Goal: Information Seeking & Learning: Get advice/opinions

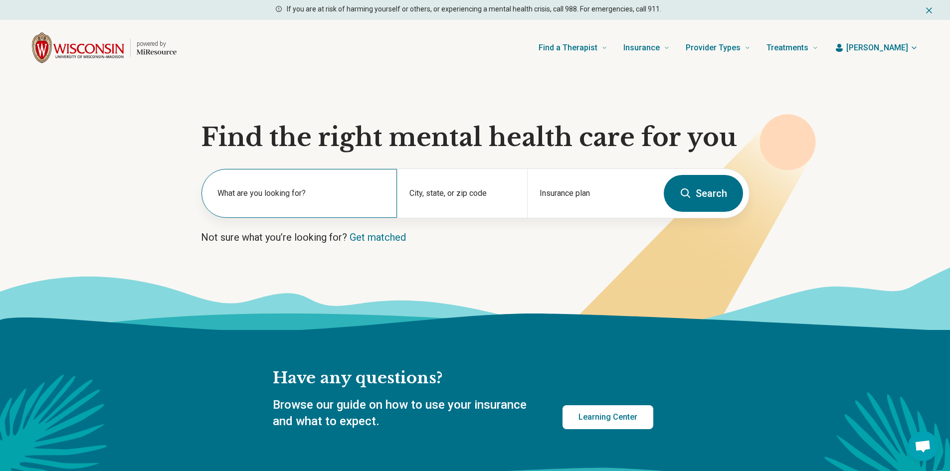
click at [258, 196] on label "What are you looking for?" at bounding box center [300, 193] width 167 height 12
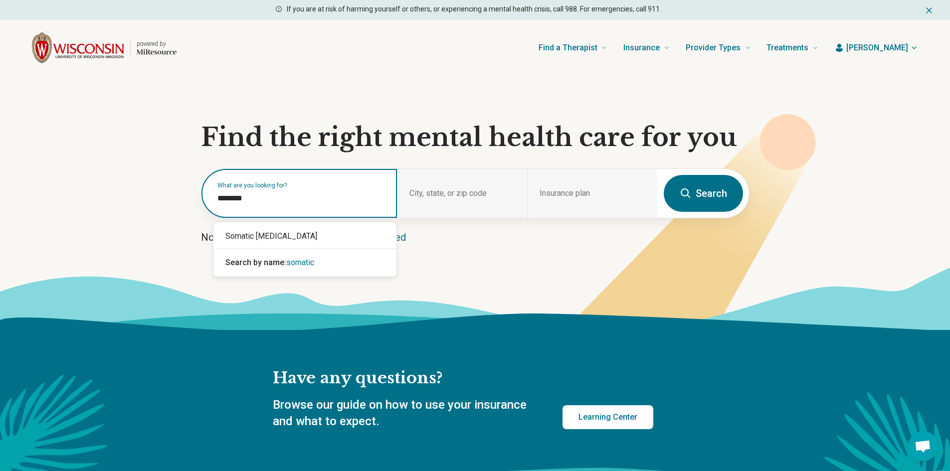
type input "*******"
drag, startPoint x: 271, startPoint y: 236, endPoint x: 447, endPoint y: 208, distance: 178.2
click at [272, 236] on div "Somatic Psychotherapy" at bounding box center [304, 236] width 183 height 20
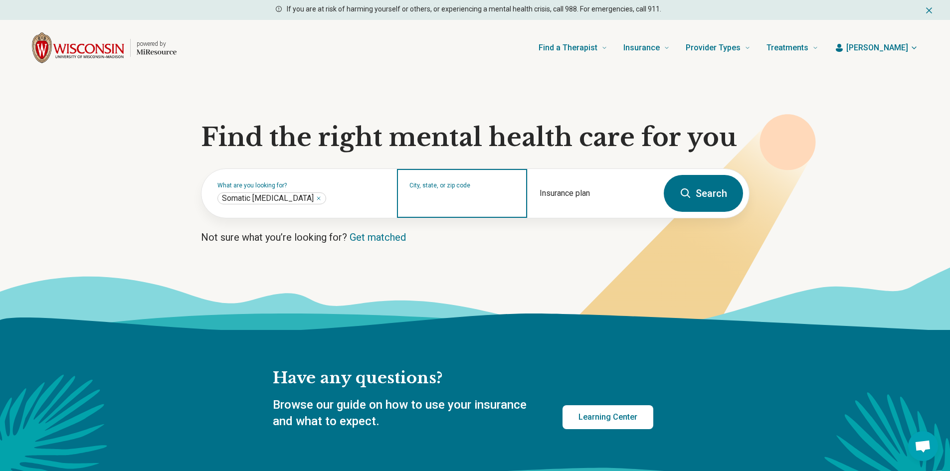
click at [472, 199] on input "City, state, or zip code" at bounding box center [462, 200] width 106 height 12
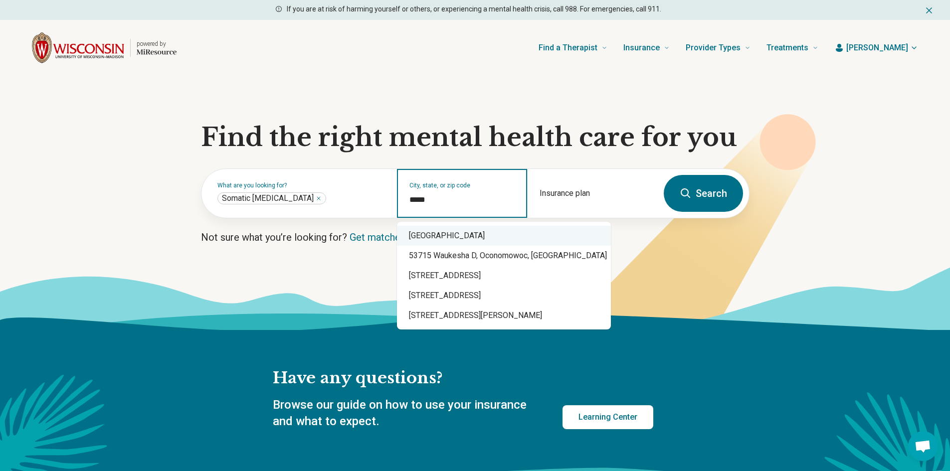
click at [470, 236] on div "Madison, WI 53715" at bounding box center [504, 236] width 214 height 20
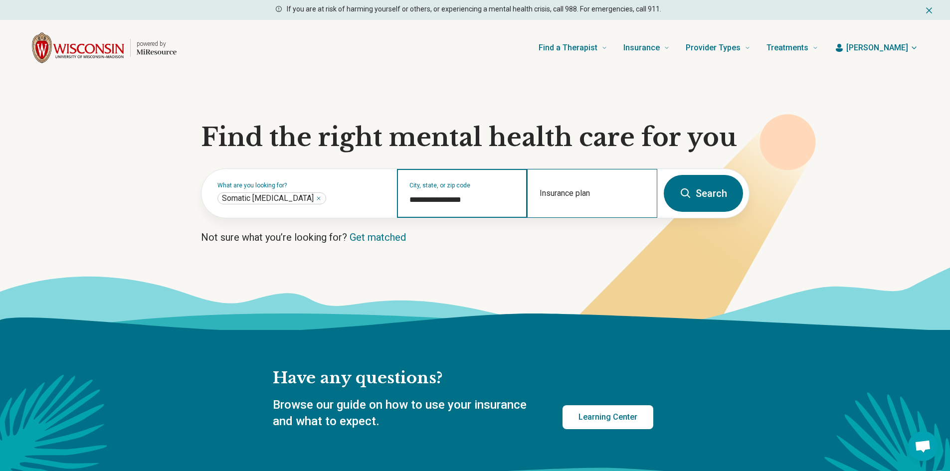
type input "**********"
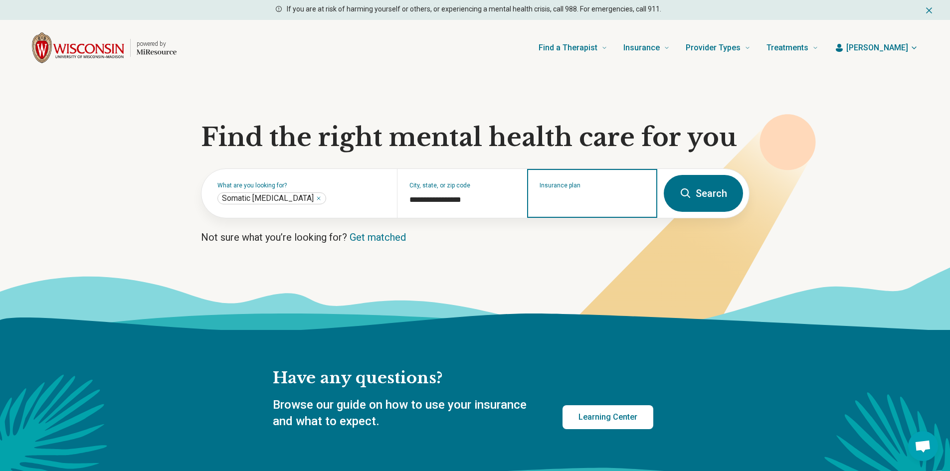
click at [567, 202] on input "Insurance plan" at bounding box center [592, 200] width 106 height 12
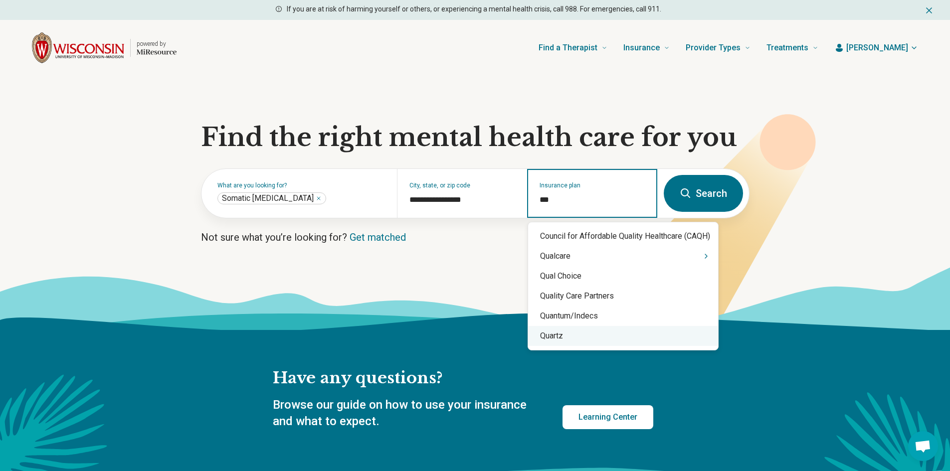
click at [568, 330] on div "Quartz" at bounding box center [623, 336] width 190 height 20
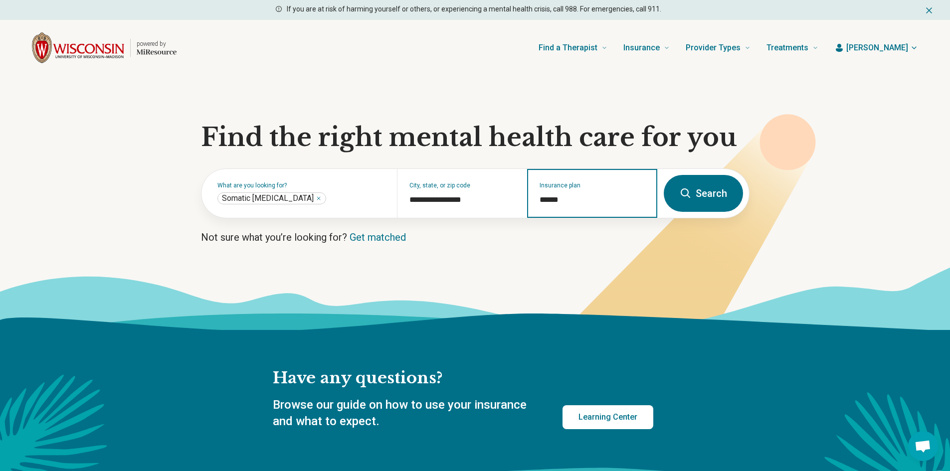
type input "******"
click at [690, 194] on icon at bounding box center [685, 193] width 12 height 12
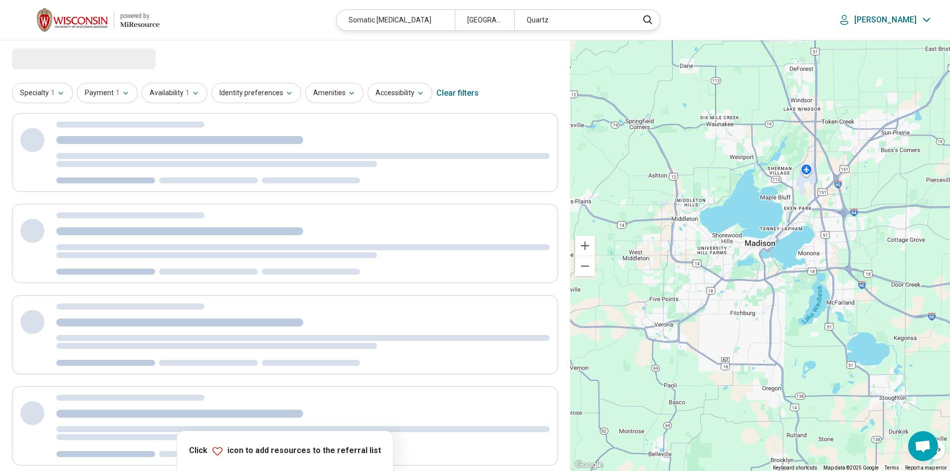
select select "***"
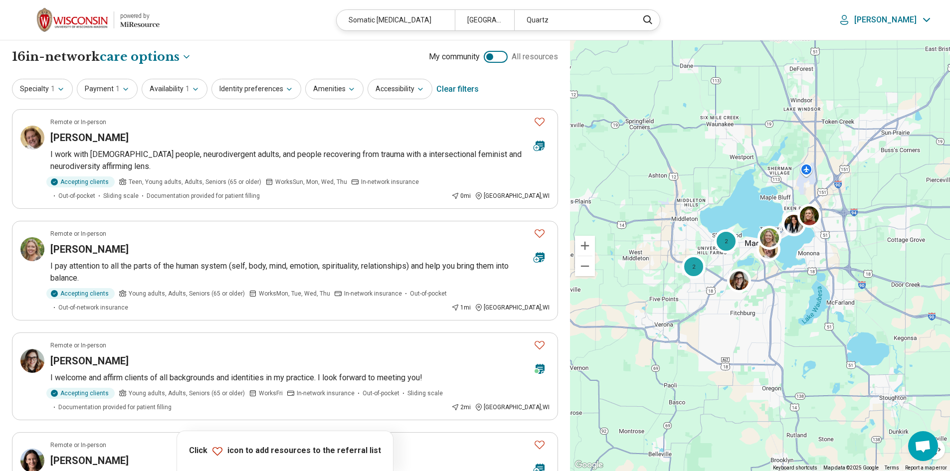
click at [455, 21] on div "Somatic [MEDICAL_DATA]" at bounding box center [395, 20] width 118 height 20
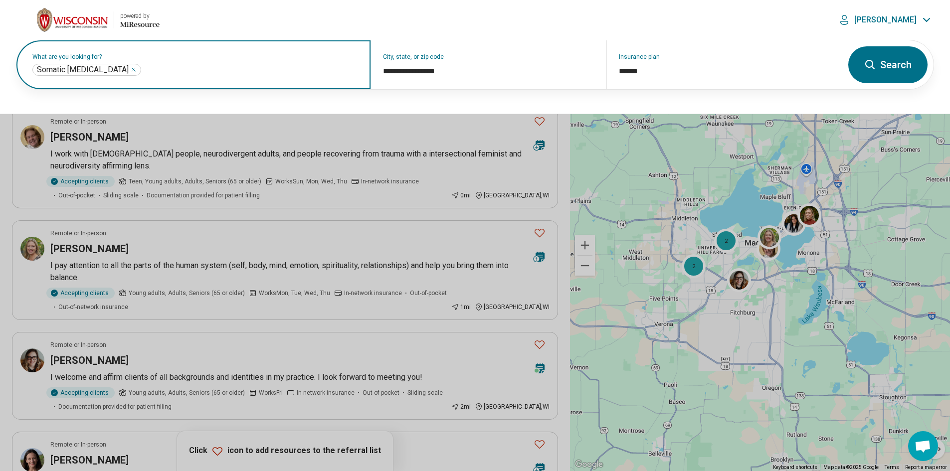
click at [176, 73] on input "text" at bounding box center [250, 70] width 215 height 12
type input "**"
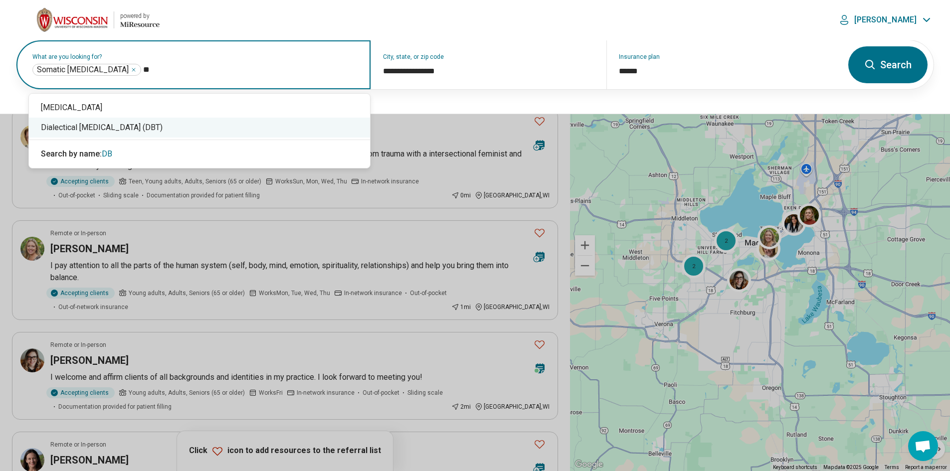
click at [165, 125] on div "Dialectical Behavior Therapy (DBT)" at bounding box center [199, 128] width 341 height 20
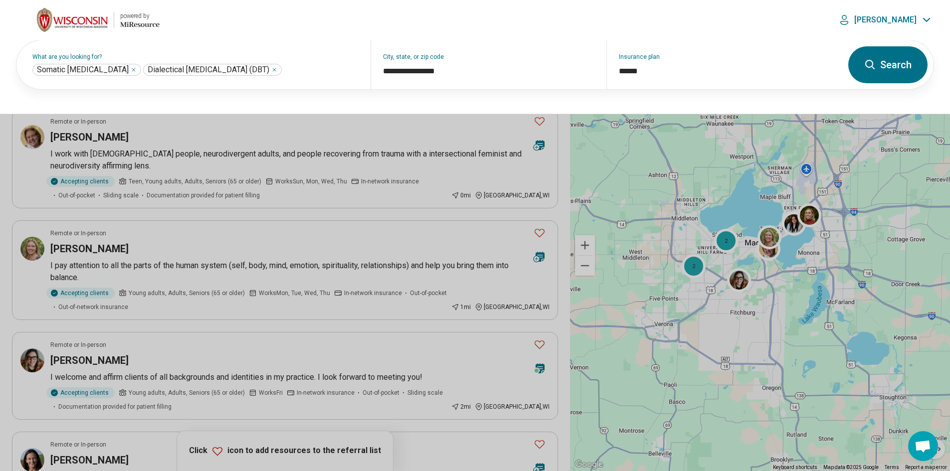
click at [878, 67] on button "Search" at bounding box center [887, 64] width 79 height 37
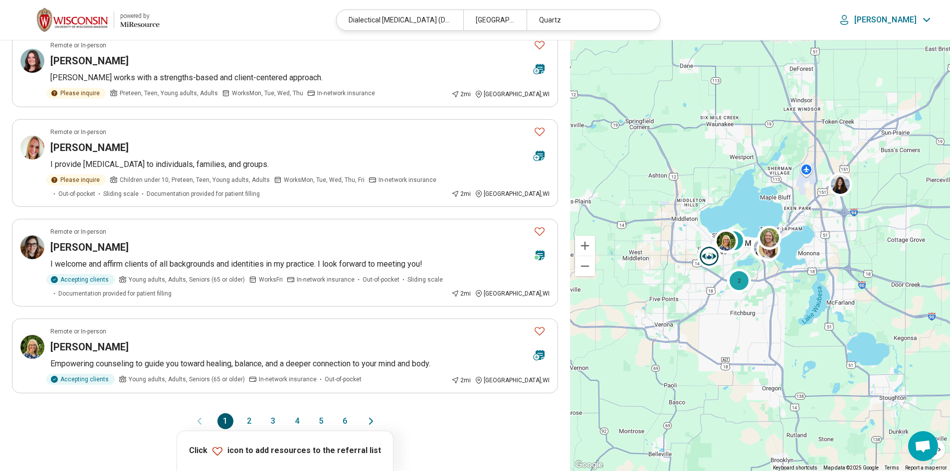
scroll to position [711, 0]
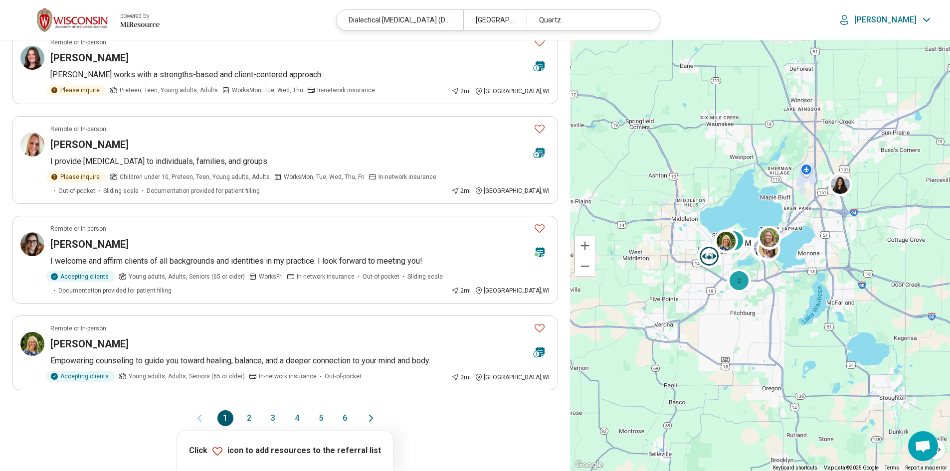
click at [252, 420] on button "2" at bounding box center [249, 418] width 16 height 16
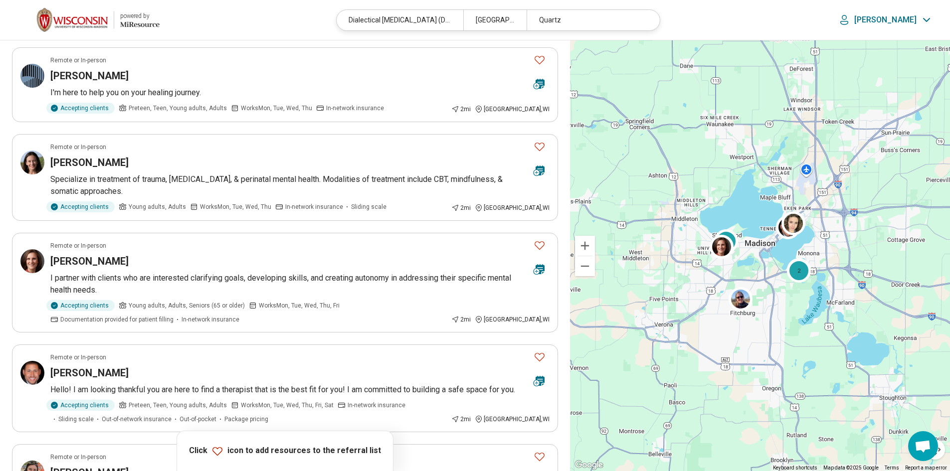
scroll to position [150, 0]
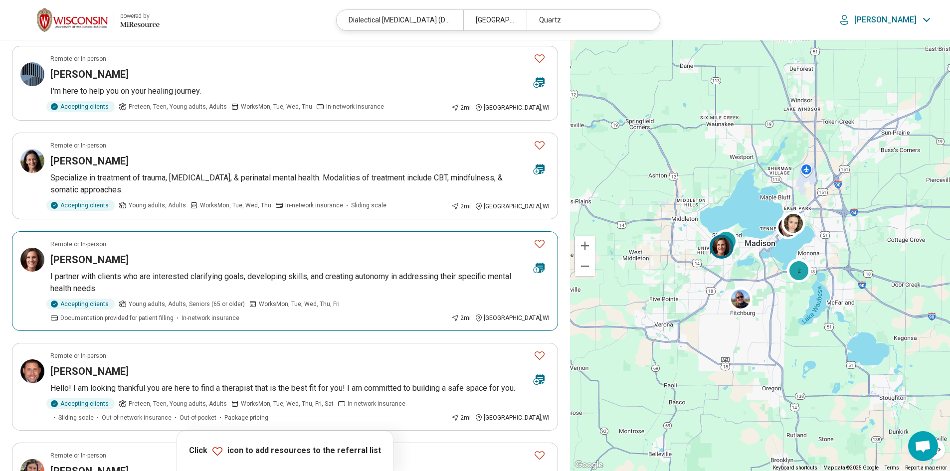
click at [92, 262] on h3 "Sarah Robinson" at bounding box center [89, 260] width 78 height 14
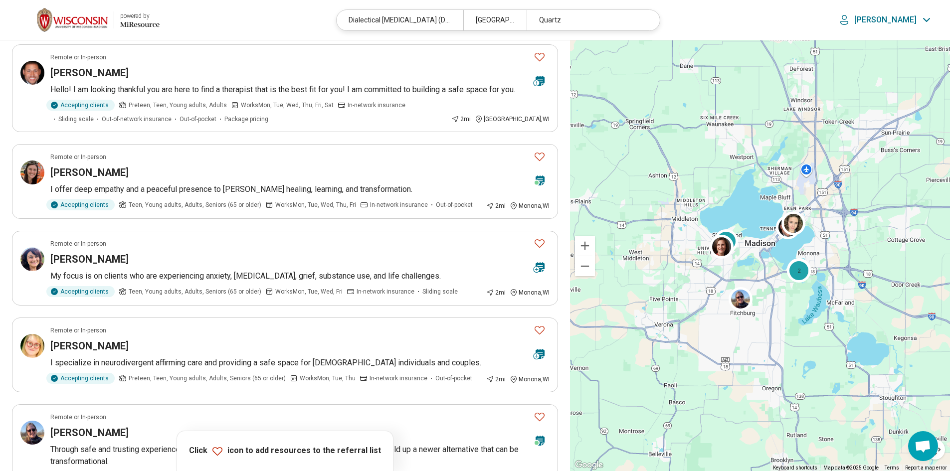
scroll to position [450, 0]
click at [75, 339] on h3 "Emma Zeldin" at bounding box center [89, 344] width 78 height 14
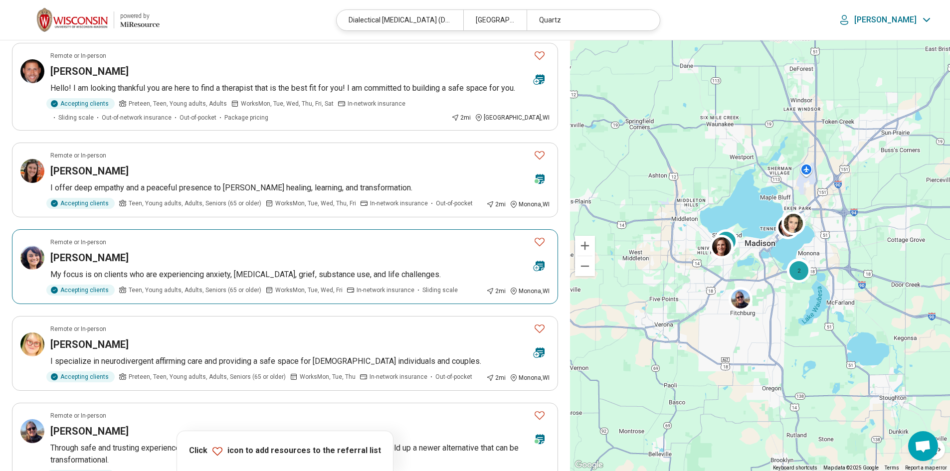
click at [70, 266] on article "Remote or In-person Jessica BaDour My focus is on clients who are experiencing …" at bounding box center [285, 266] width 546 height 75
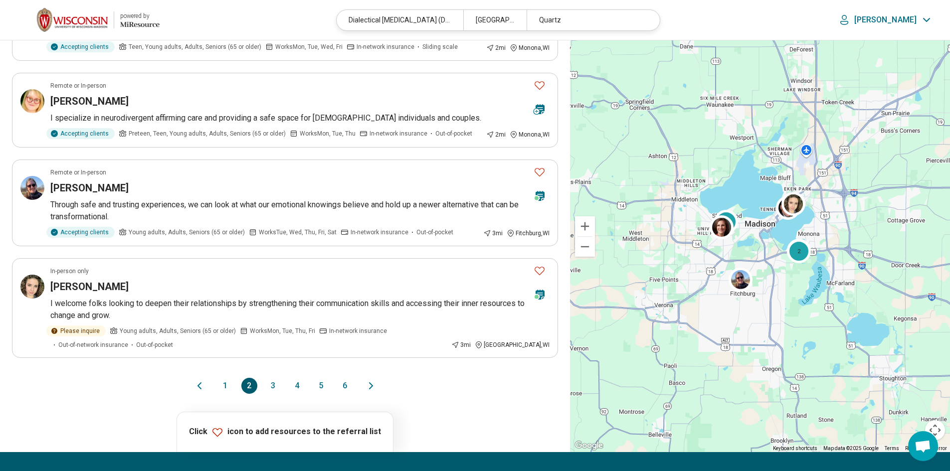
scroll to position [711, 0]
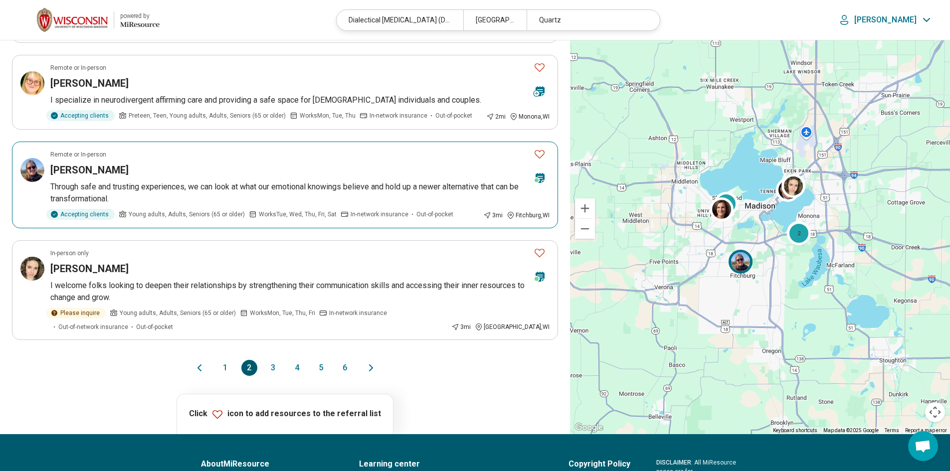
click at [85, 170] on h3 "Barbara Perkins" at bounding box center [89, 170] width 78 height 14
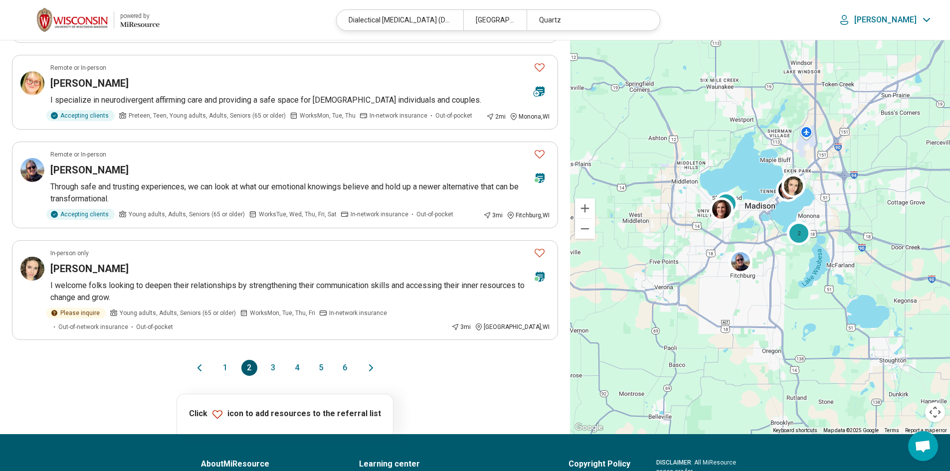
click at [276, 369] on button "3" at bounding box center [273, 368] width 16 height 16
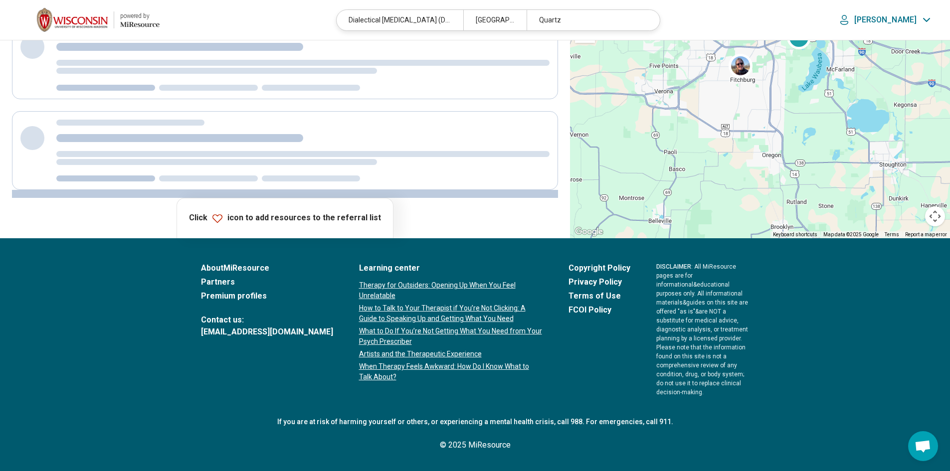
scroll to position [0, 0]
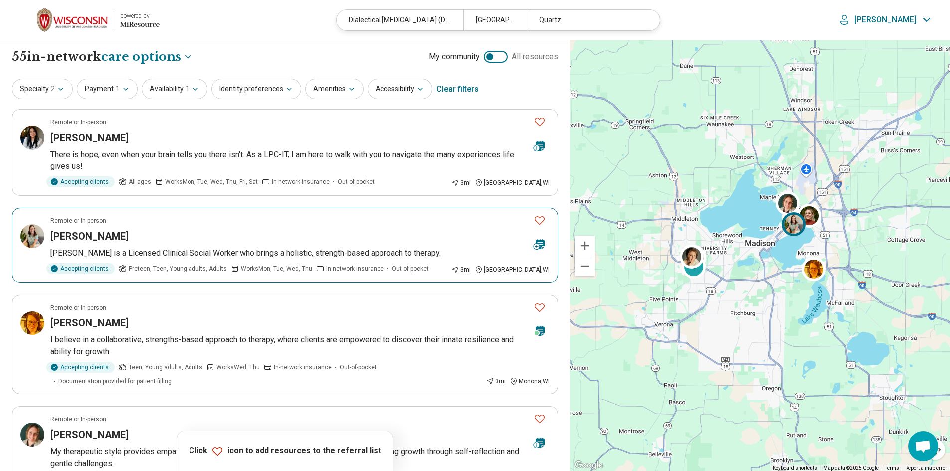
click at [92, 239] on h3 "Shannon Graham" at bounding box center [89, 236] width 78 height 14
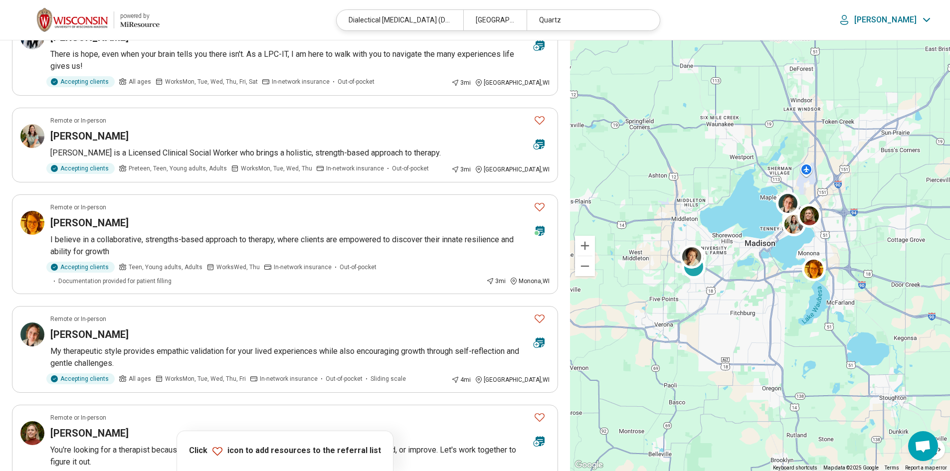
scroll to position [109, 0]
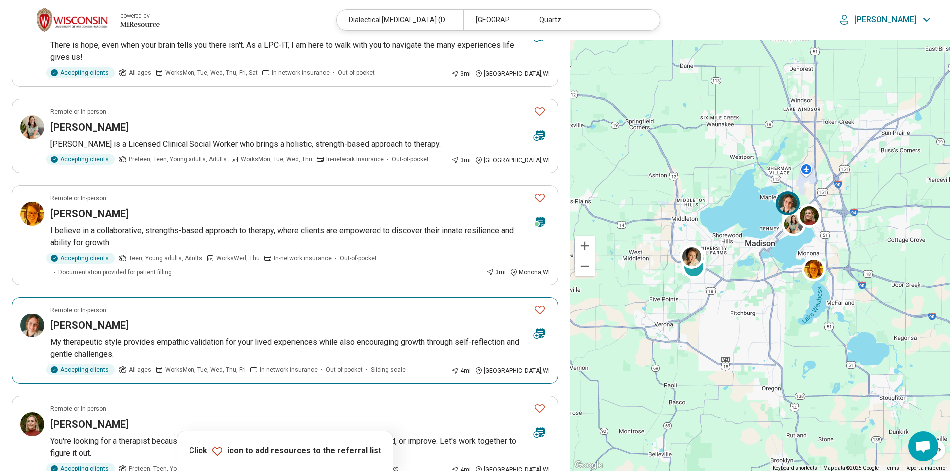
click at [88, 324] on h3 "Abigail Greiten" at bounding box center [89, 326] width 78 height 14
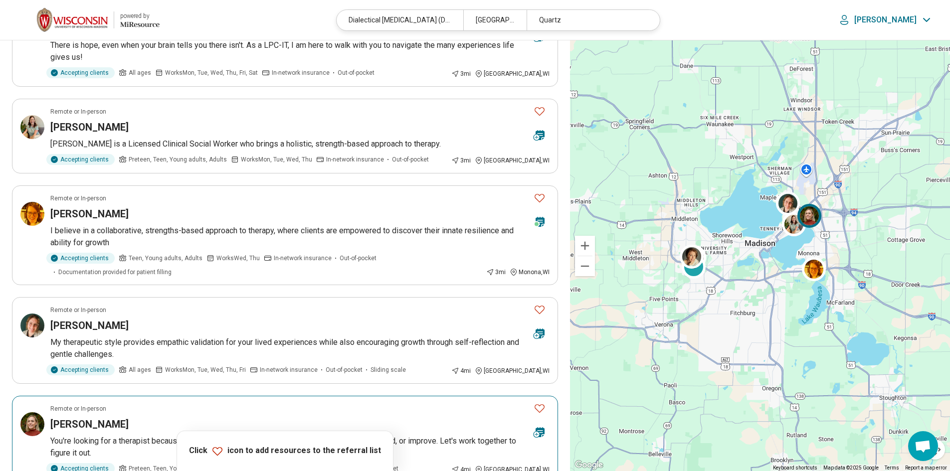
click at [66, 425] on h3 "Bianca Whitney" at bounding box center [89, 424] width 78 height 14
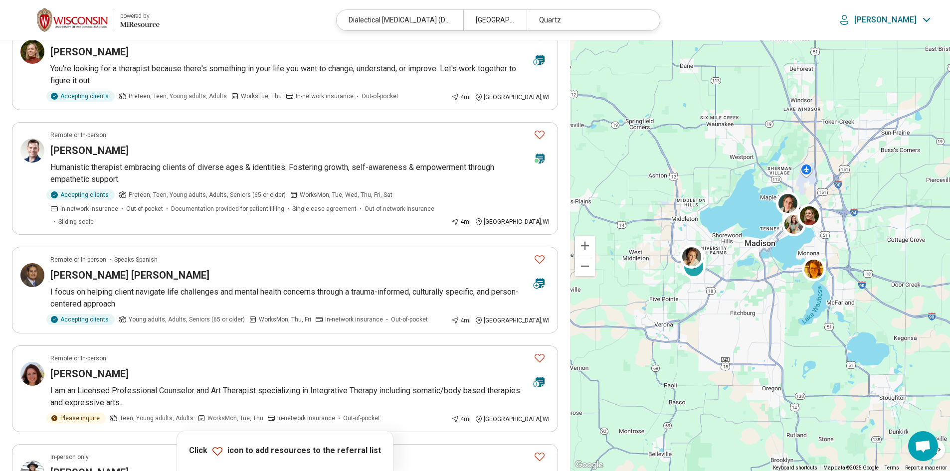
scroll to position [517, 0]
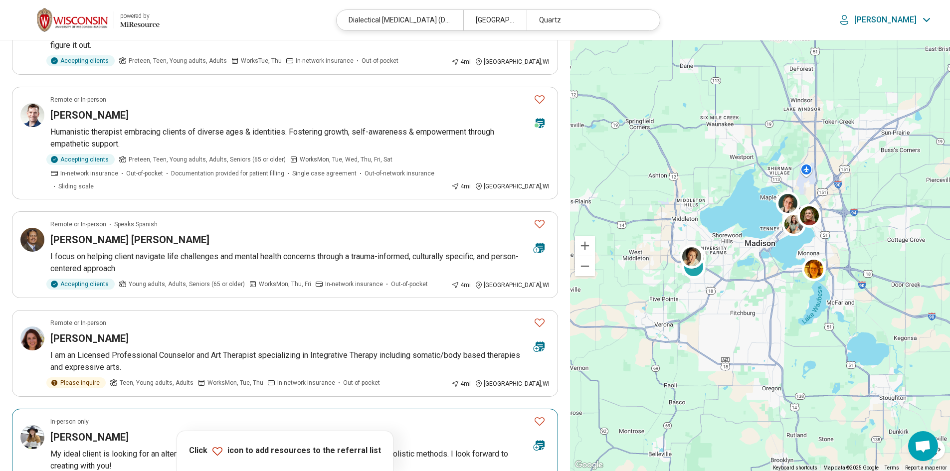
click at [98, 430] on h3 "Lauren Kelly" at bounding box center [89, 437] width 78 height 14
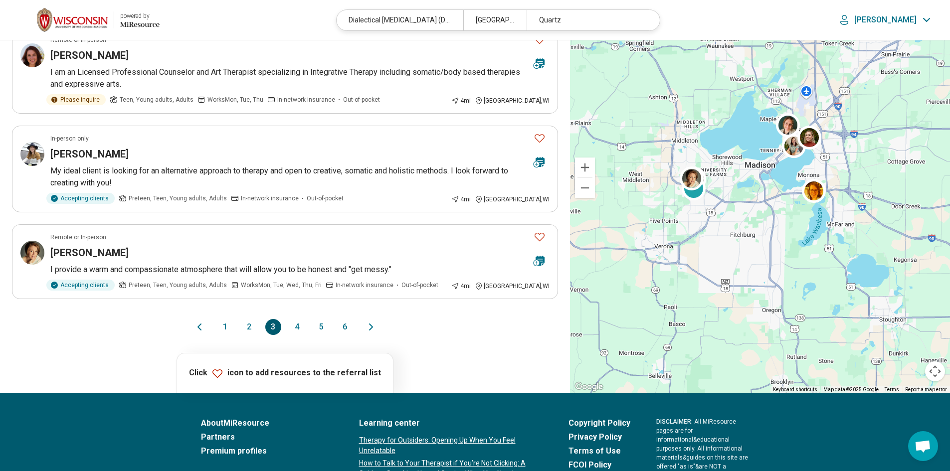
scroll to position [808, 0]
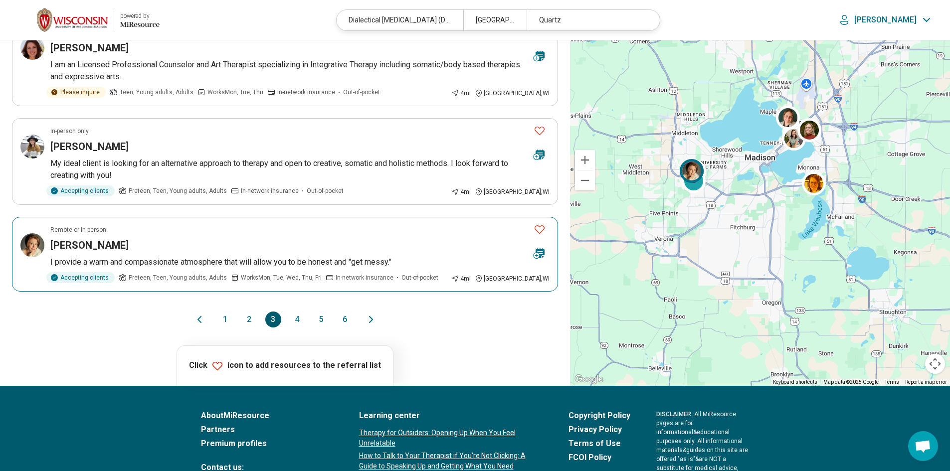
click at [91, 240] on article "Remote or In-person Courtney Quast I provide a warm and compassionate atmospher…" at bounding box center [285, 254] width 546 height 75
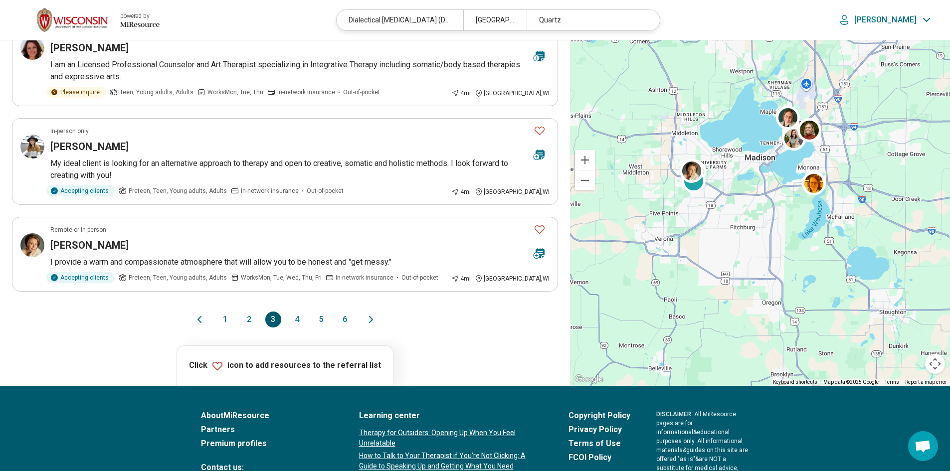
click at [298, 312] on button "4" at bounding box center [297, 320] width 16 height 16
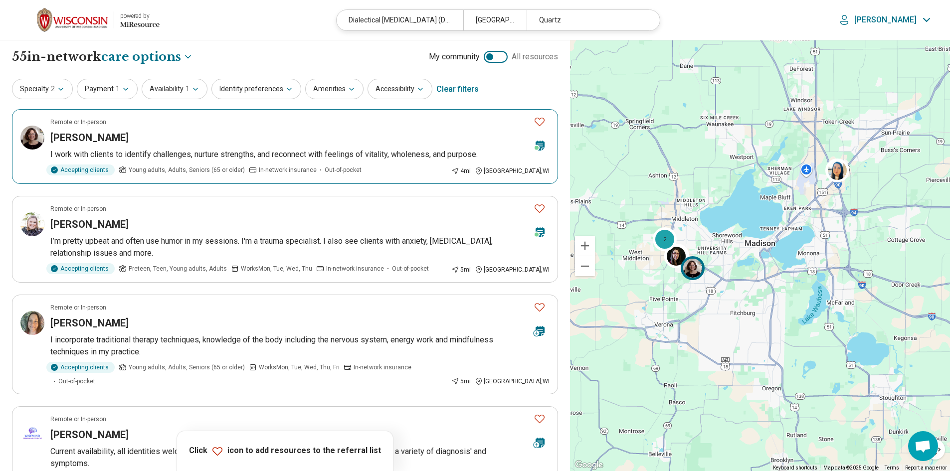
click at [67, 145] on article "Remote or In-person Sarah Adams I work with clients to identify challenges, nur…" at bounding box center [285, 146] width 546 height 75
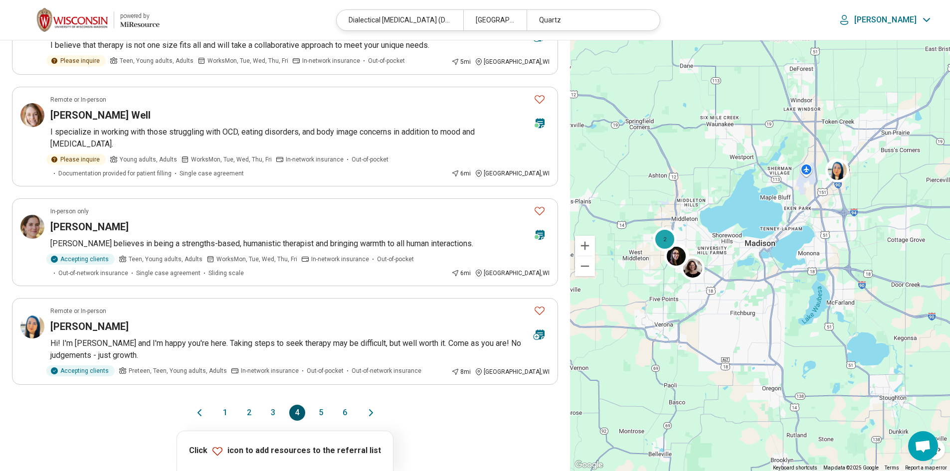
scroll to position [770, 0]
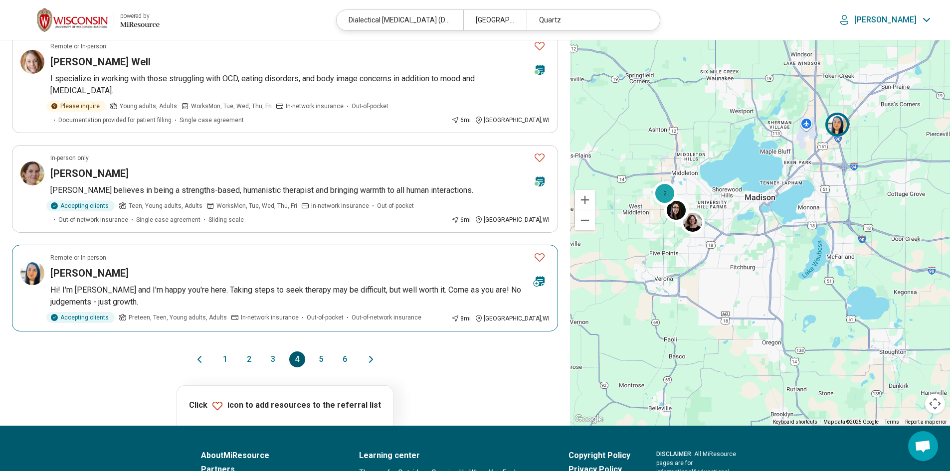
click at [96, 266] on h3 "[PERSON_NAME]" at bounding box center [89, 273] width 78 height 14
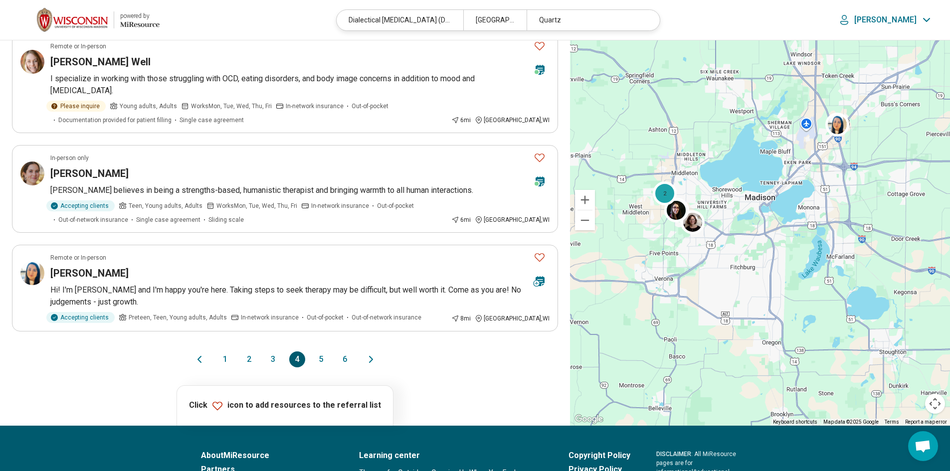
click at [320, 351] on button "5" at bounding box center [321, 359] width 16 height 16
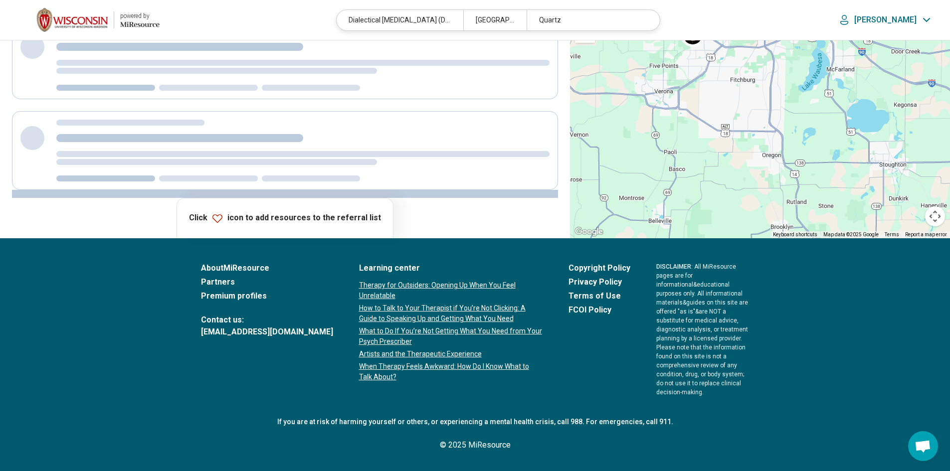
scroll to position [0, 0]
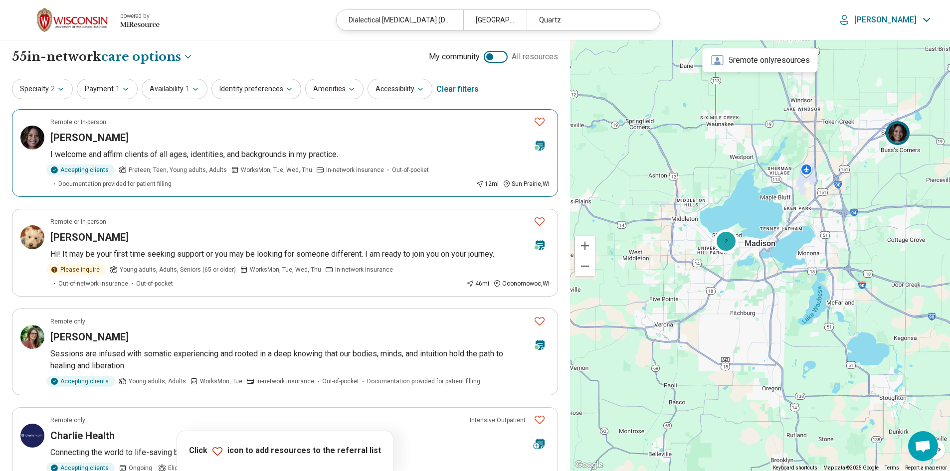
click at [90, 141] on h3 "[PERSON_NAME]" at bounding box center [89, 138] width 78 height 14
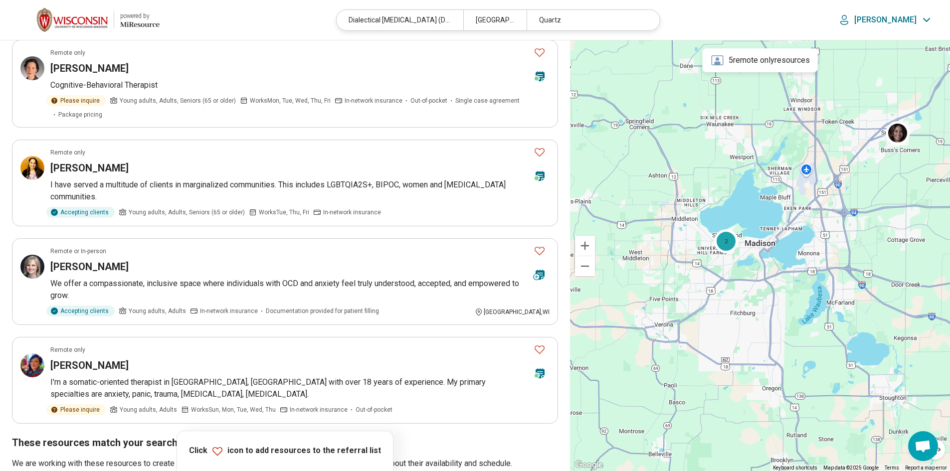
scroll to position [468, 0]
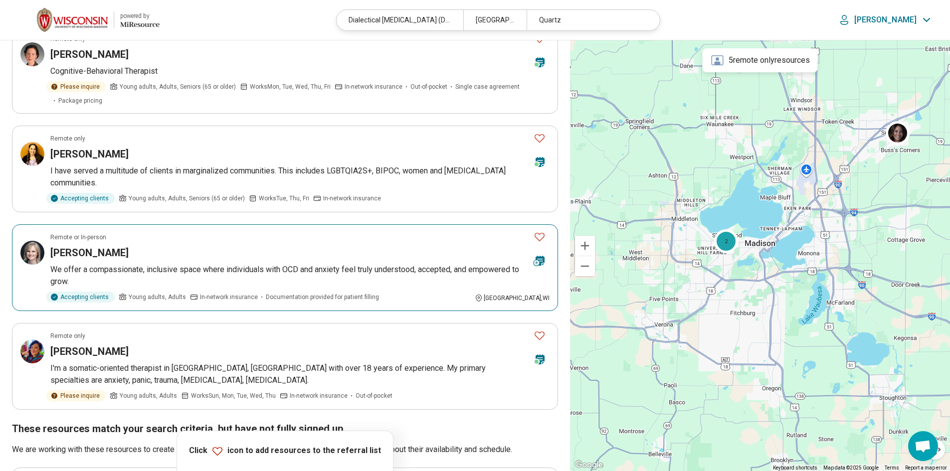
click at [60, 253] on h3 "Keri Brown" at bounding box center [89, 253] width 78 height 14
click at [85, 153] on h3 "Gabriela Jump" at bounding box center [89, 154] width 78 height 14
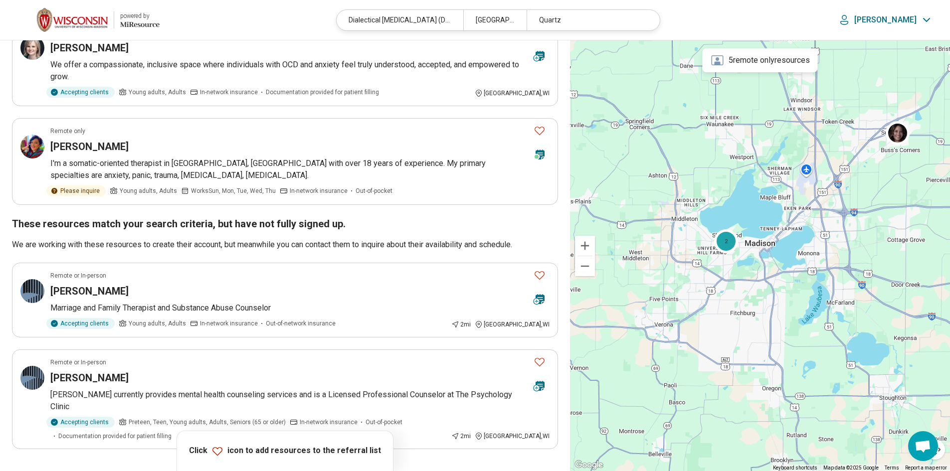
scroll to position [715, 0]
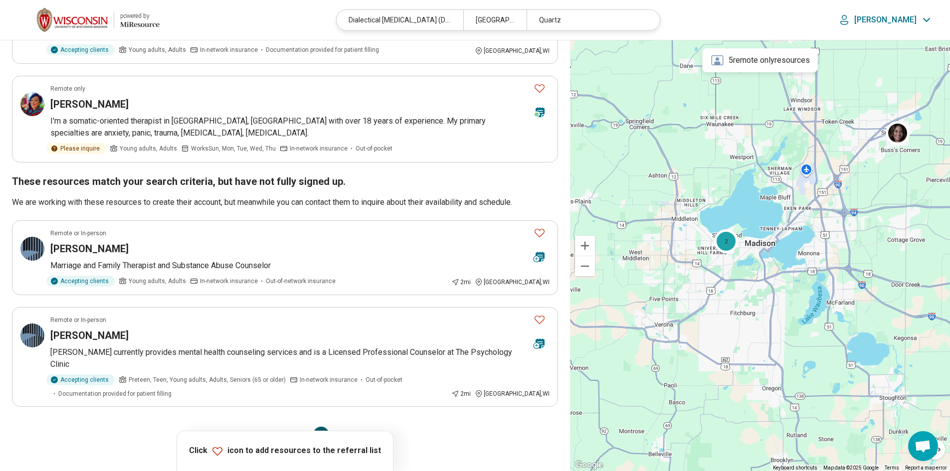
click at [345, 427] on button "6" at bounding box center [345, 435] width 16 height 16
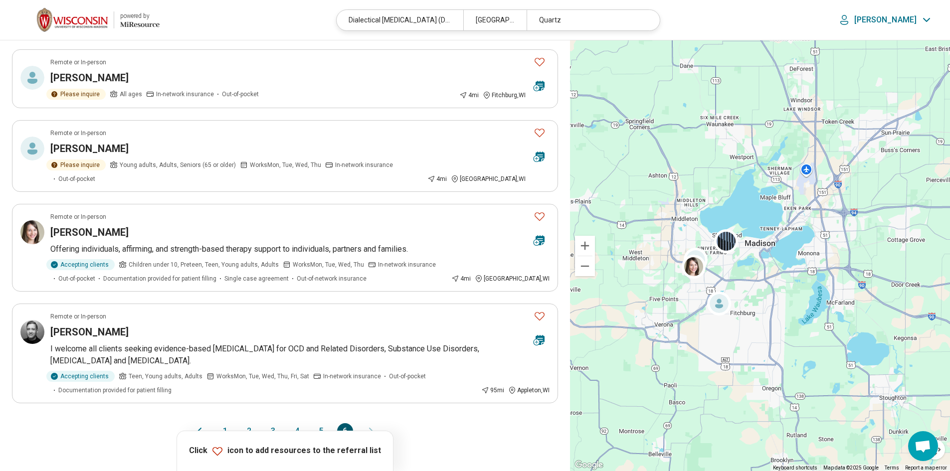
scroll to position [226, 0]
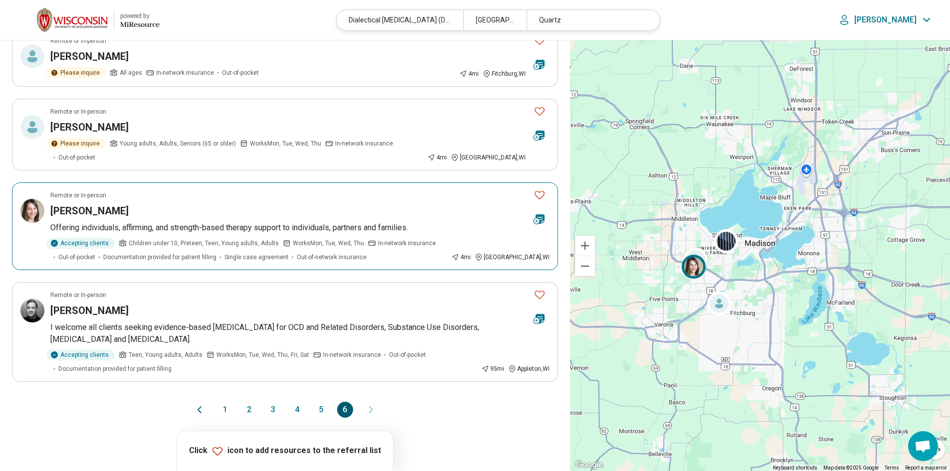
click at [104, 222] on p "Offering individuals, affirming, and strength-based therapy support to individu…" at bounding box center [299, 228] width 499 height 12
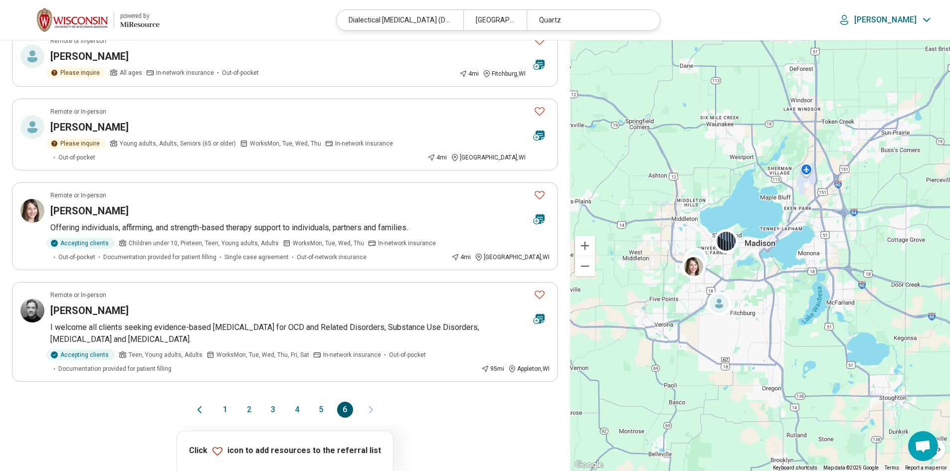
click at [223, 402] on button "1" at bounding box center [225, 410] width 16 height 16
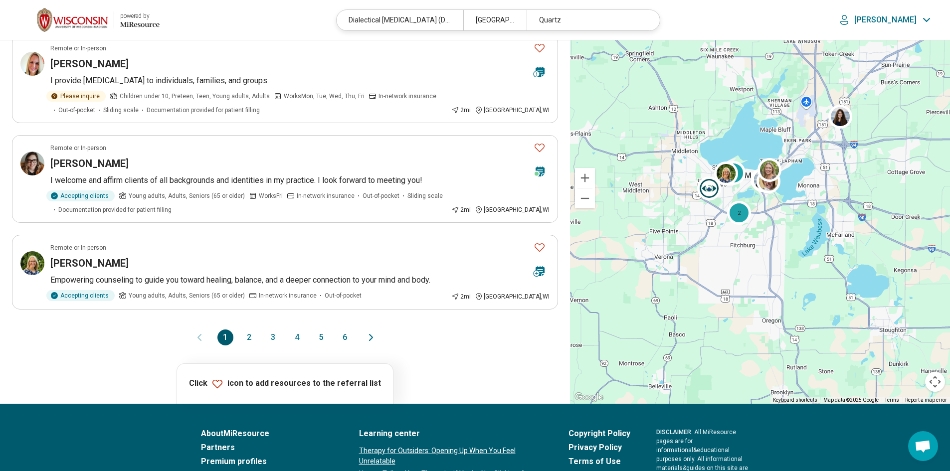
scroll to position [795, 0]
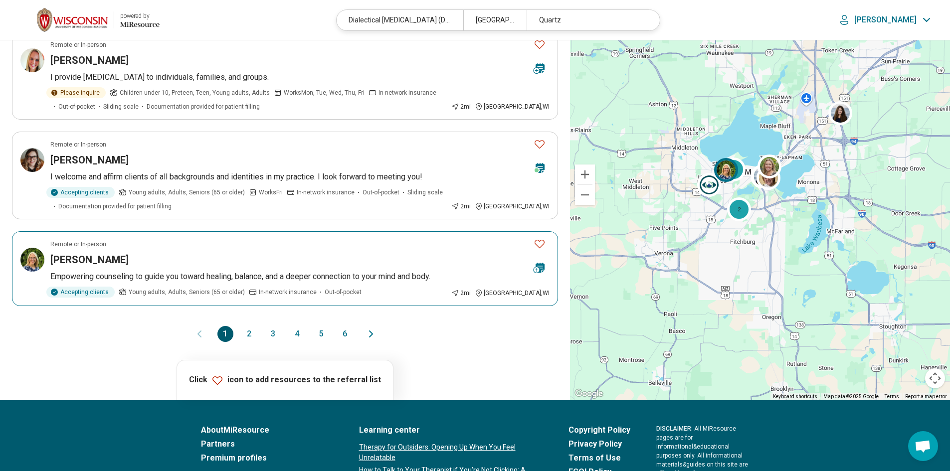
click at [70, 262] on h3 "Katherine Goerman" at bounding box center [89, 260] width 78 height 14
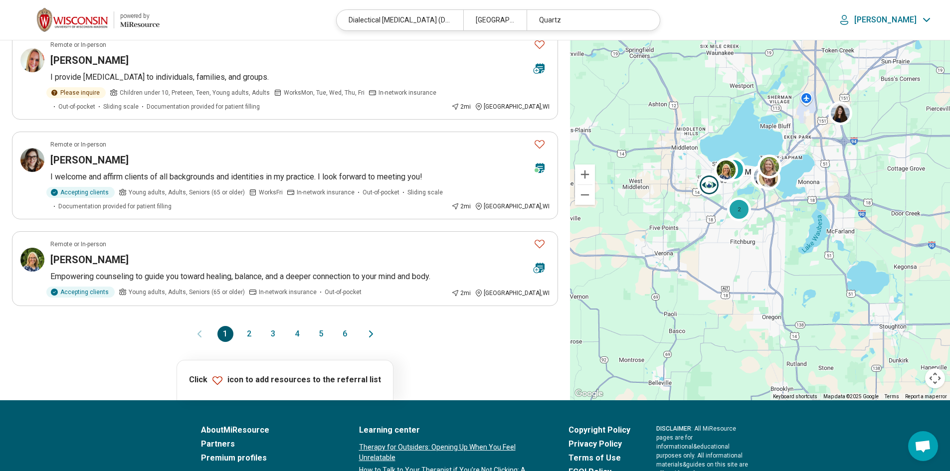
click at [245, 334] on button "2" at bounding box center [249, 334] width 16 height 16
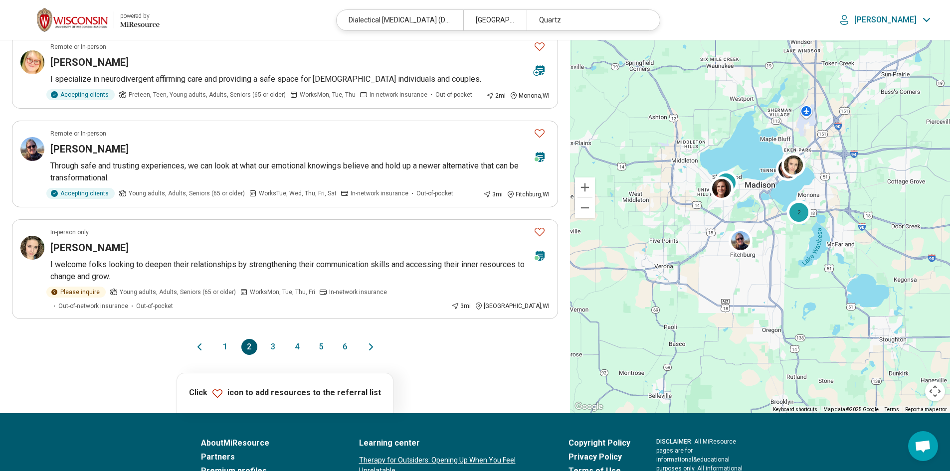
scroll to position [740, 0]
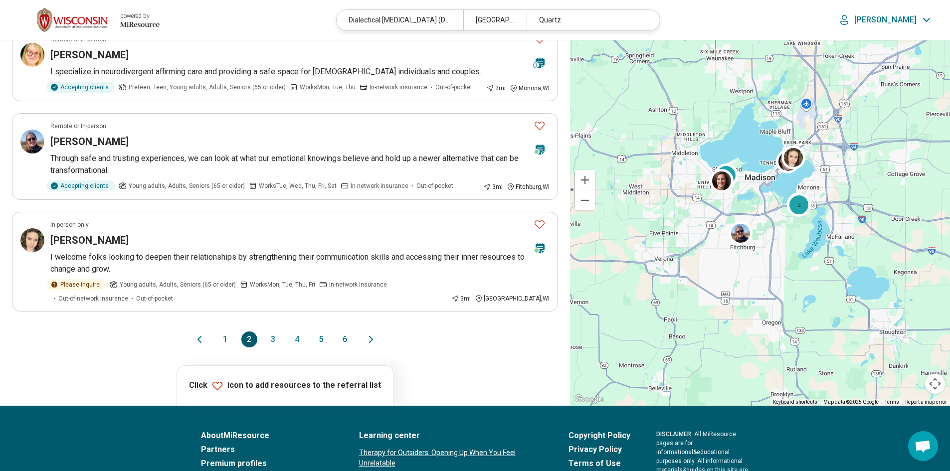
click at [272, 339] on button "3" at bounding box center [273, 340] width 16 height 16
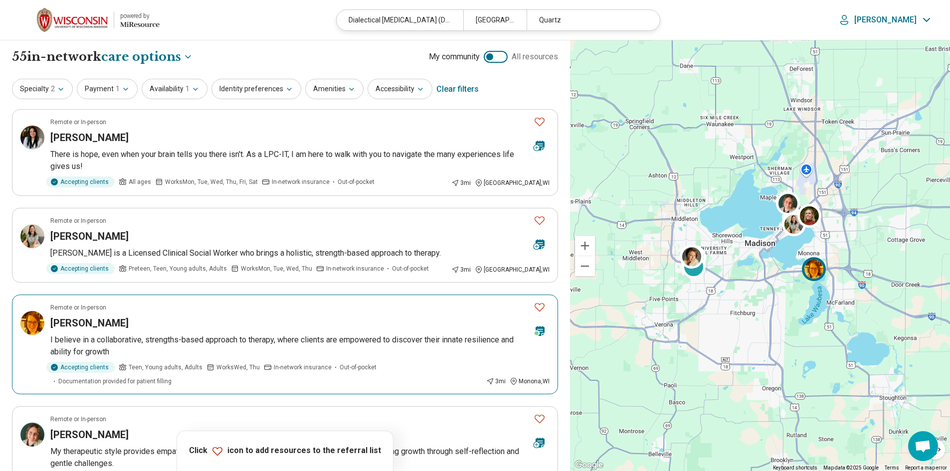
click at [109, 328] on h3 "Elizabeth Sayles" at bounding box center [89, 323] width 78 height 14
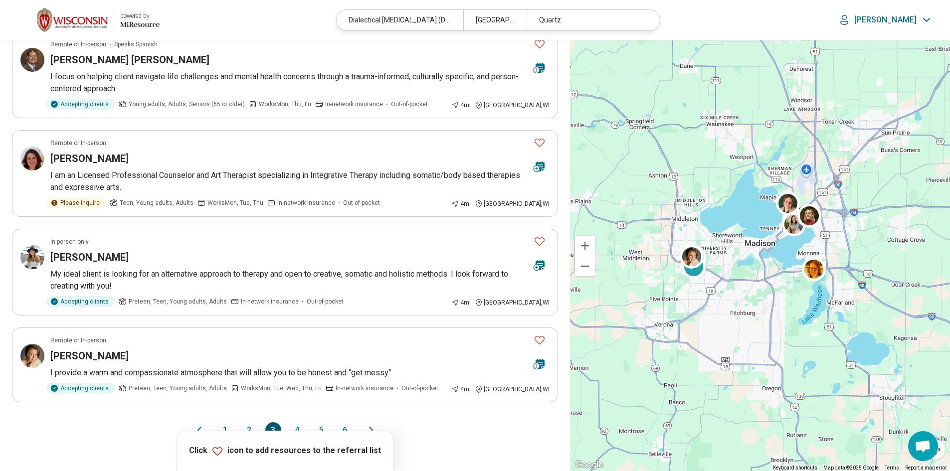
scroll to position [726, 0]
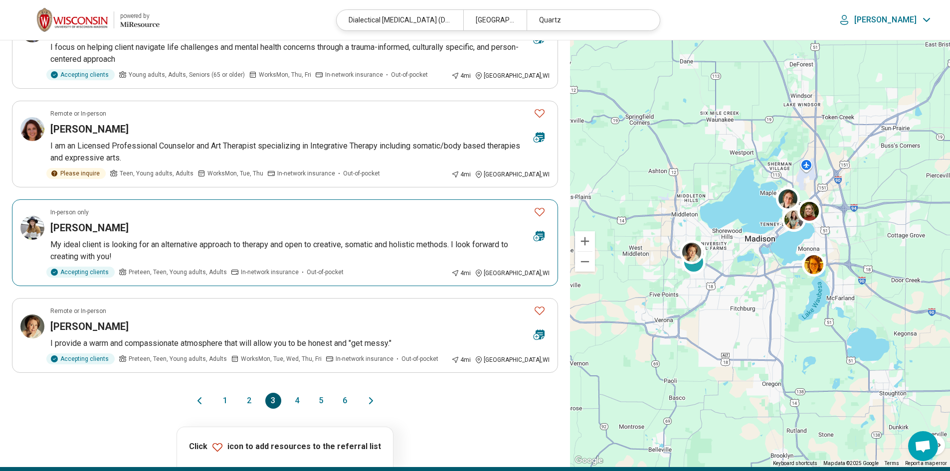
click at [79, 221] on h3 "Lauren Kelly" at bounding box center [89, 228] width 78 height 14
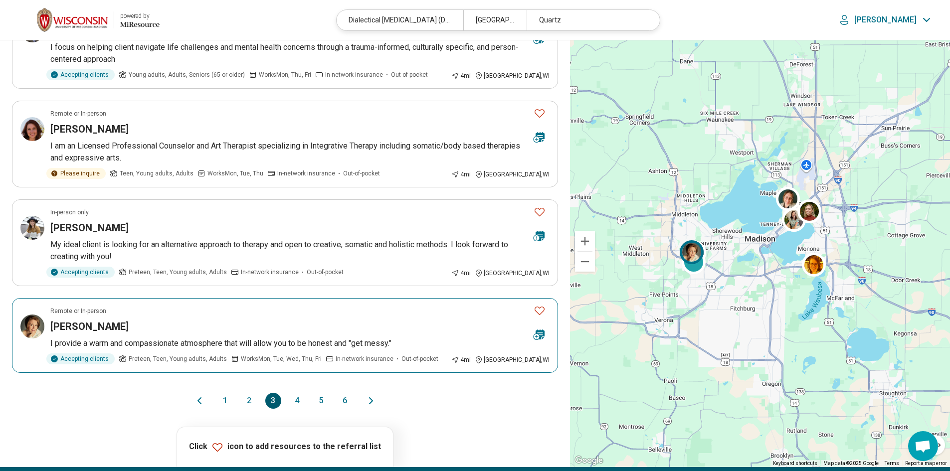
click at [86, 320] on h3 "Courtney Quast" at bounding box center [89, 327] width 78 height 14
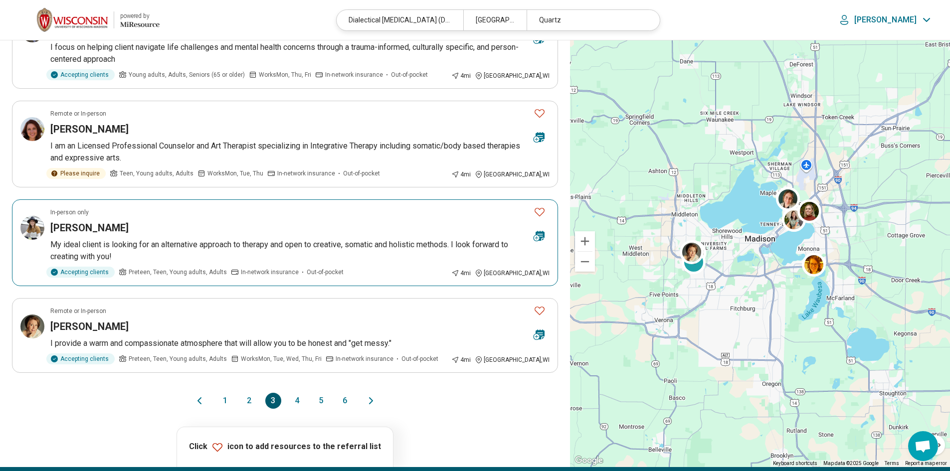
click at [59, 221] on h3 "Lauren Kelly" at bounding box center [89, 228] width 78 height 14
click at [249, 393] on button "2" at bounding box center [249, 401] width 16 height 16
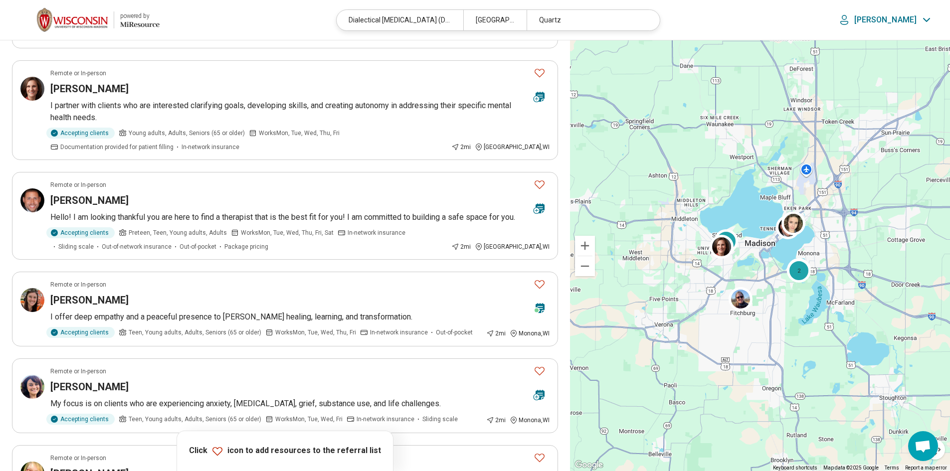
scroll to position [324, 0]
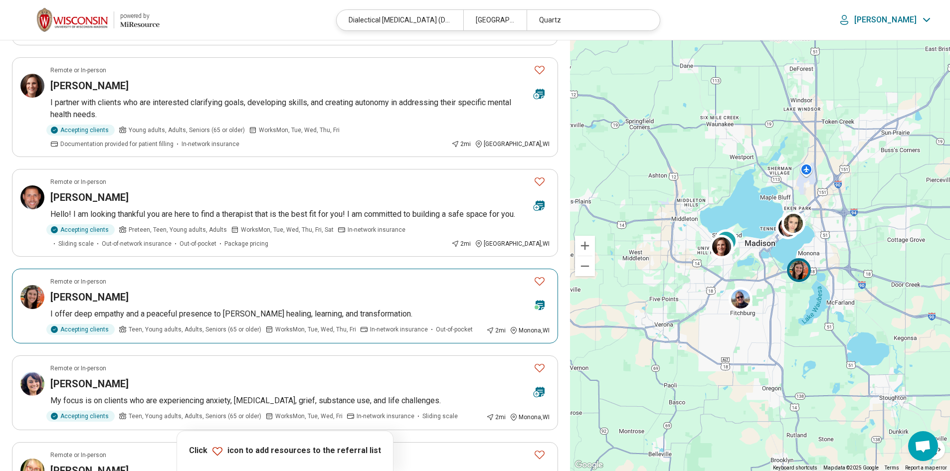
click at [87, 293] on h3 "Avery Kowalke" at bounding box center [89, 297] width 78 height 14
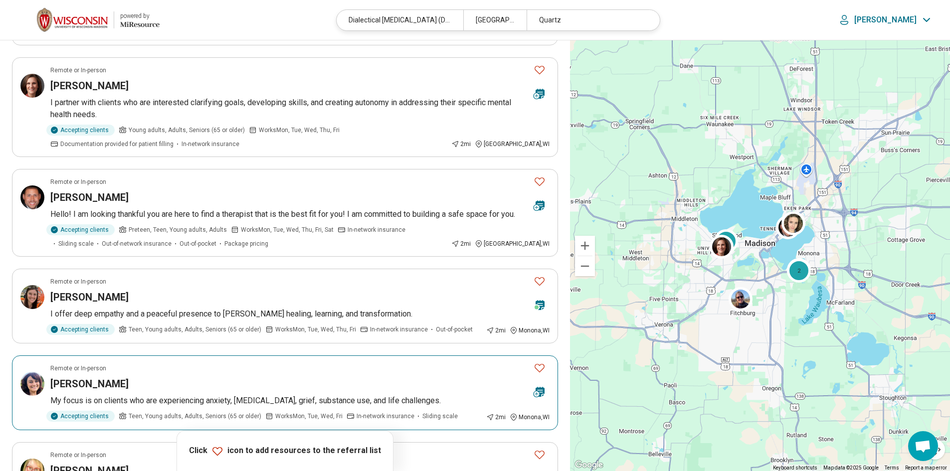
click at [86, 383] on h3 "Jessica BaDour" at bounding box center [89, 384] width 78 height 14
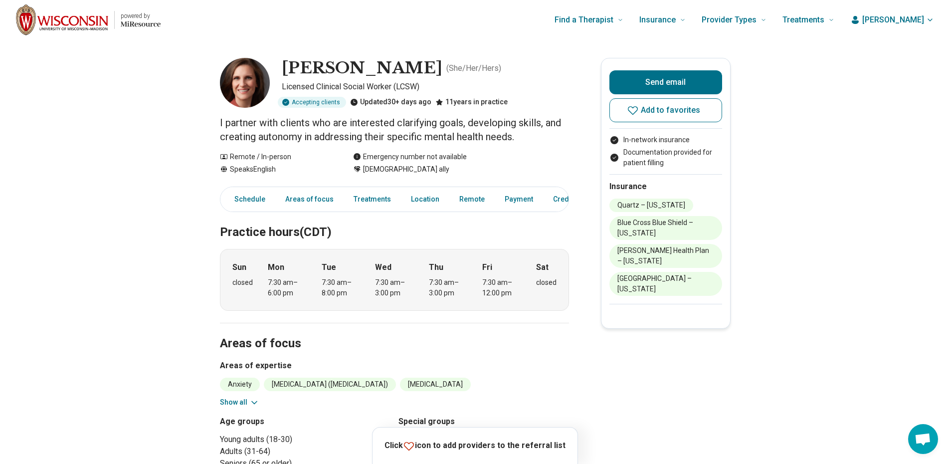
click at [227, 401] on button "Show all" at bounding box center [239, 402] width 39 height 10
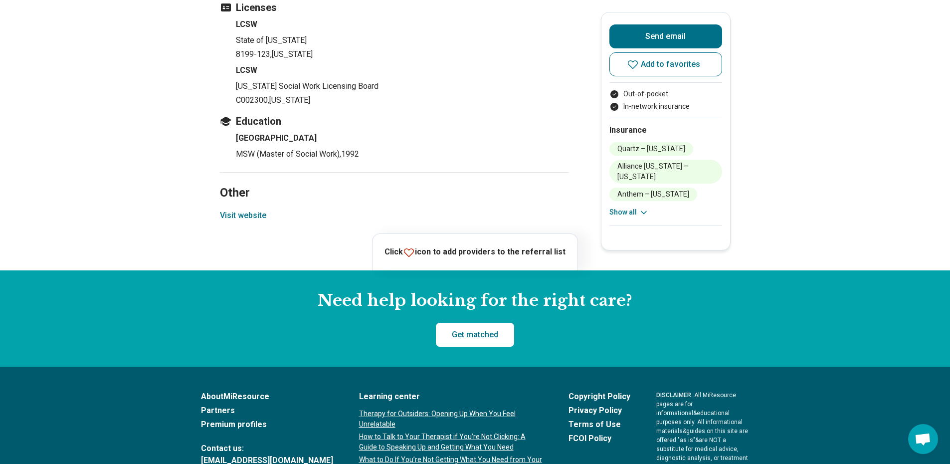
scroll to position [1114, 0]
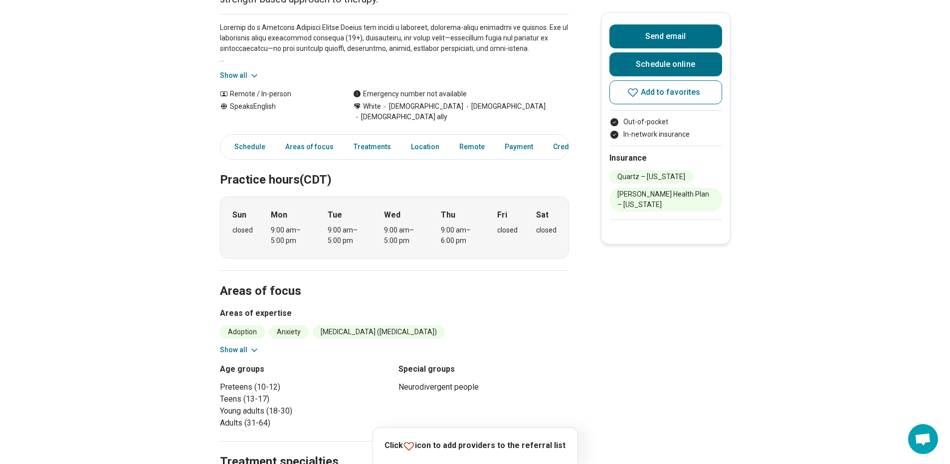
scroll to position [310, 0]
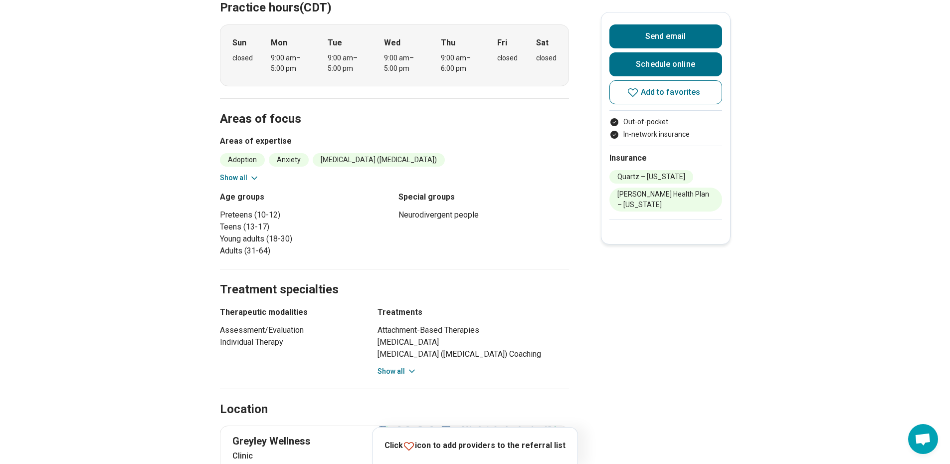
click at [406, 371] on button "Show all" at bounding box center [396, 371] width 39 height 10
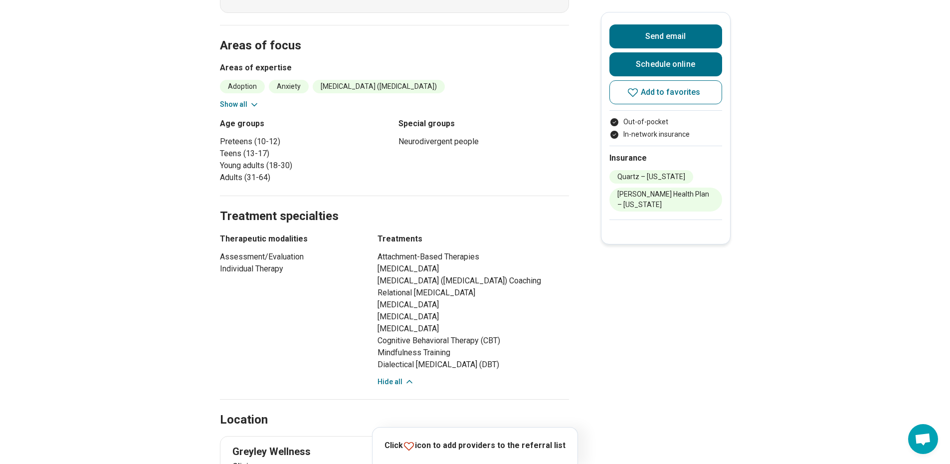
scroll to position [387, 0]
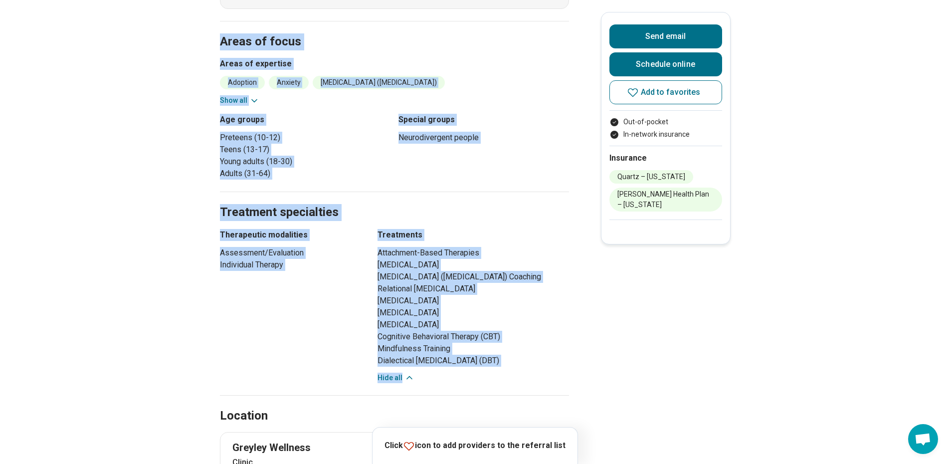
drag, startPoint x: 212, startPoint y: 30, endPoint x: 464, endPoint y: 376, distance: 428.3
click at [475, 373] on main "Shannon Graham ( She/Her/Hers ) Licensed Clinical Social Worker (LCSW) Acceptin…" at bounding box center [475, 383] width 950 height 1460
click at [409, 381] on icon at bounding box center [409, 377] width 10 height 10
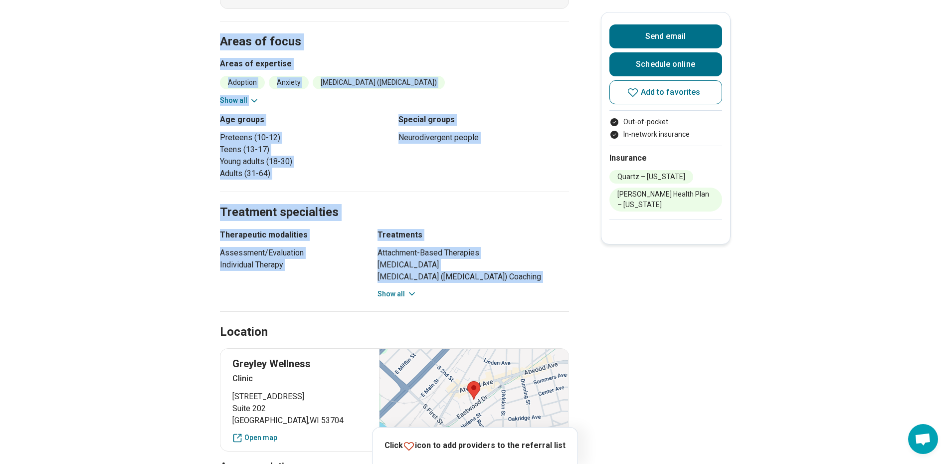
click at [404, 299] on button "Show all" at bounding box center [396, 294] width 39 height 10
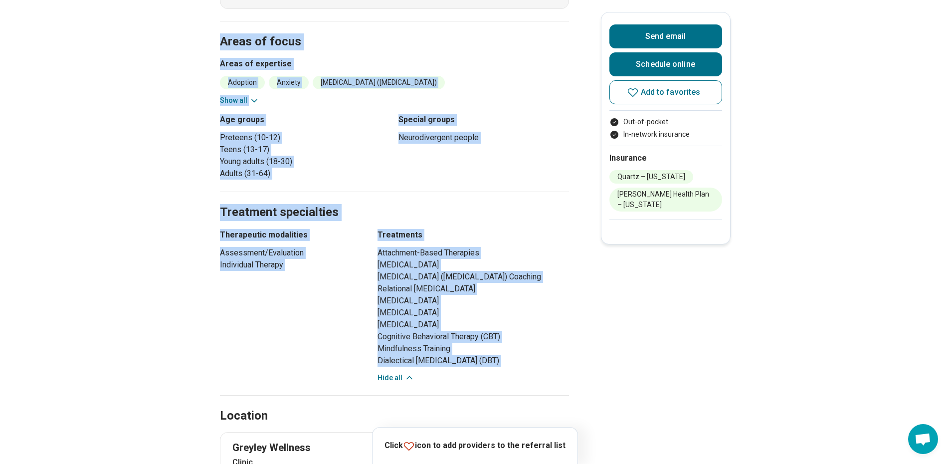
click at [288, 314] on div "Therapeutic modalities Assessment/Evaluation Individual Therapy" at bounding box center [290, 306] width 140 height 154
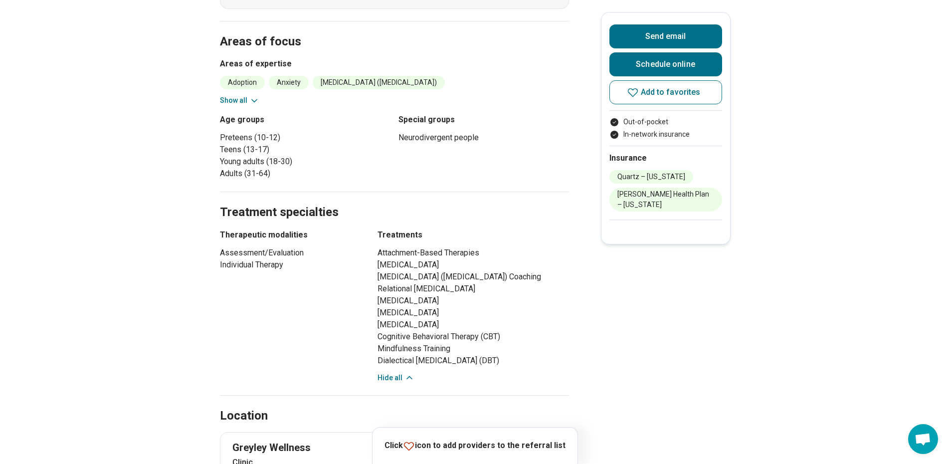
click at [256, 96] on icon at bounding box center [254, 101] width 10 height 10
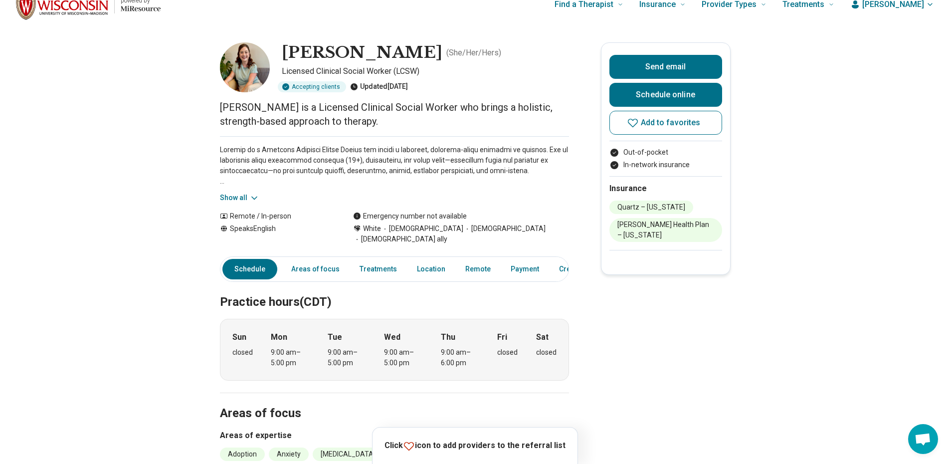
scroll to position [0, 0]
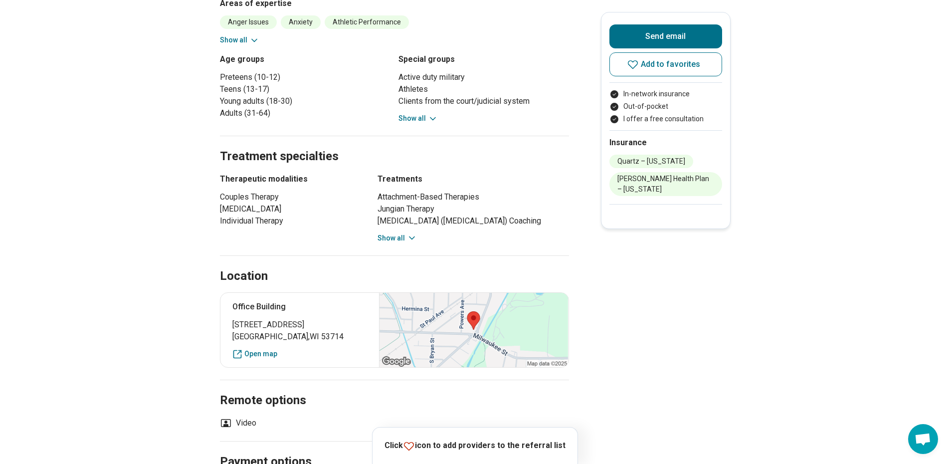
scroll to position [453, 0]
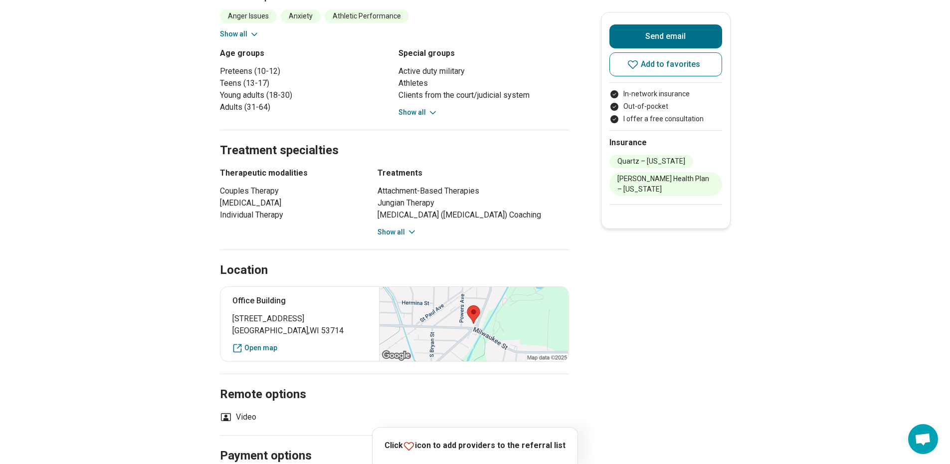
click at [384, 237] on button "Show all" at bounding box center [396, 232] width 39 height 10
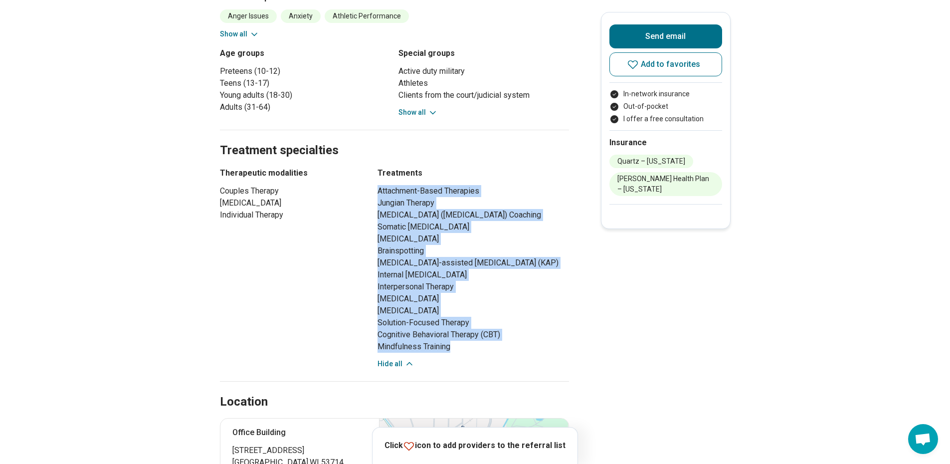
drag, startPoint x: 379, startPoint y: 191, endPoint x: 489, endPoint y: 362, distance: 203.1
click at [489, 362] on div "Therapeutic modalities Couples Therapy Family Therapy Individual Therapy Treatm…" at bounding box center [394, 268] width 349 height 202
click at [480, 352] on li "Mindfulness Training" at bounding box center [472, 346] width 191 height 12
drag, startPoint x: 468, startPoint y: 359, endPoint x: 383, endPoint y: 189, distance: 190.4
click at [383, 189] on ul "Attachment-Based Therapies Jungian Therapy Attention Deficit Hyperactivity Diso…" at bounding box center [472, 268] width 191 height 167
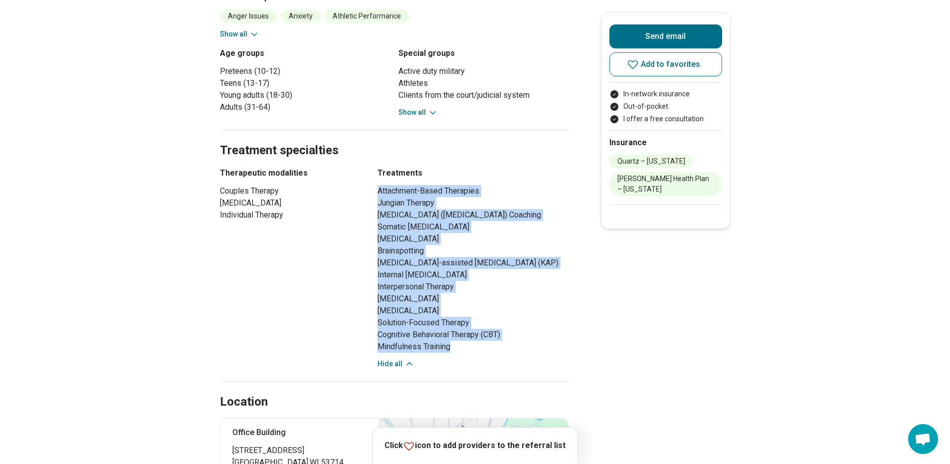
click at [383, 189] on li "Attachment-Based Therapies" at bounding box center [472, 191] width 191 height 12
drag, startPoint x: 379, startPoint y: 185, endPoint x: 469, endPoint y: 356, distance: 192.4
click at [469, 356] on div "Therapeutic modalities Couples Therapy Family Therapy Individual Therapy Treatm…" at bounding box center [394, 268] width 349 height 202
click at [467, 352] on li "Mindfulness Training" at bounding box center [472, 346] width 191 height 12
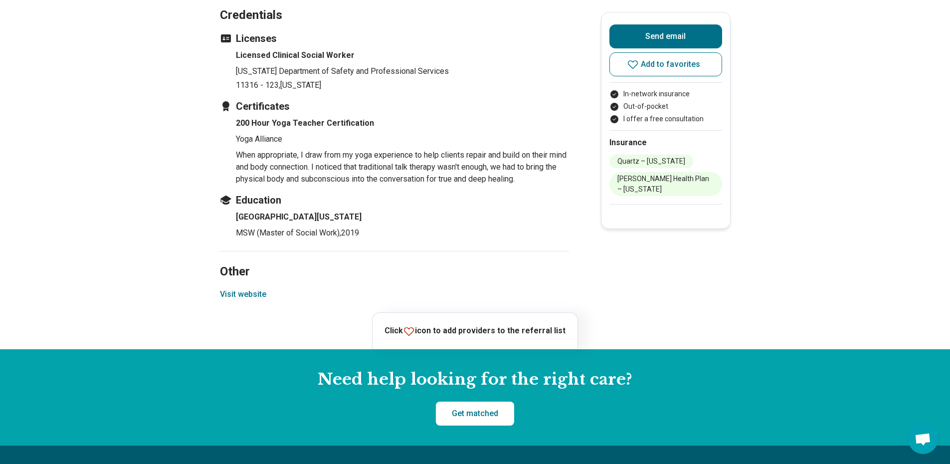
scroll to position [1195, 0]
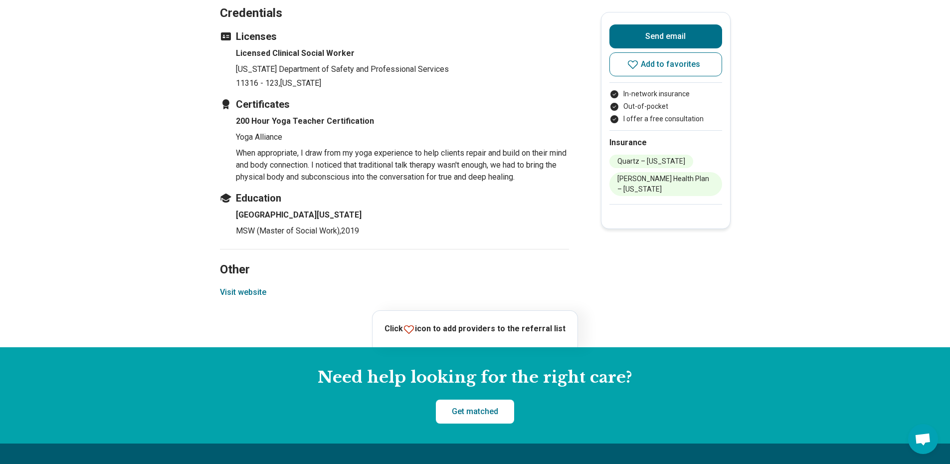
click at [248, 298] on button "Visit website" at bounding box center [243, 292] width 46 height 12
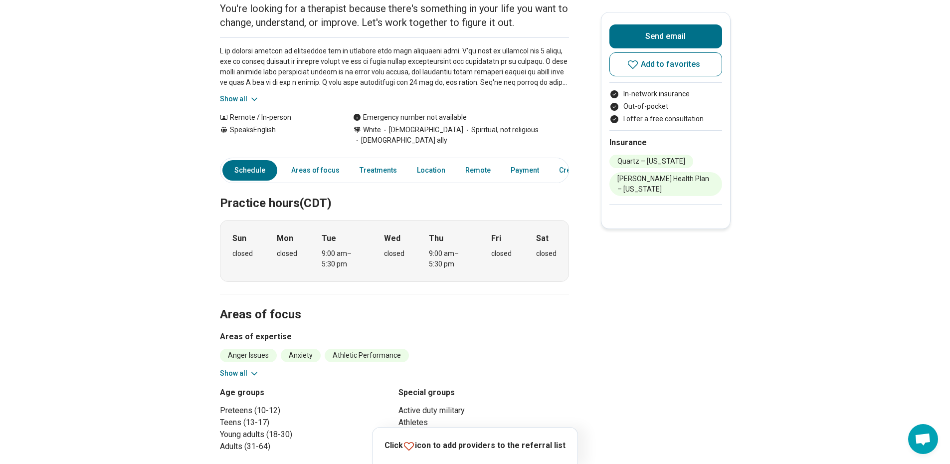
scroll to position [0, 0]
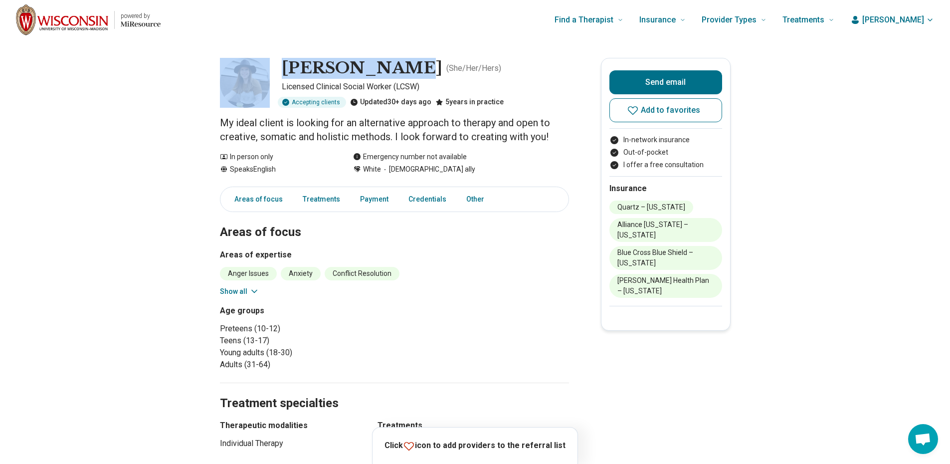
drag, startPoint x: 280, startPoint y: 63, endPoint x: 392, endPoint y: 67, distance: 112.2
click at [392, 67] on div "Lauren Kelly ( She/Her/Hers ) Licensed Clinical Social Worker (LCSW) Accepting …" at bounding box center [394, 83] width 349 height 50
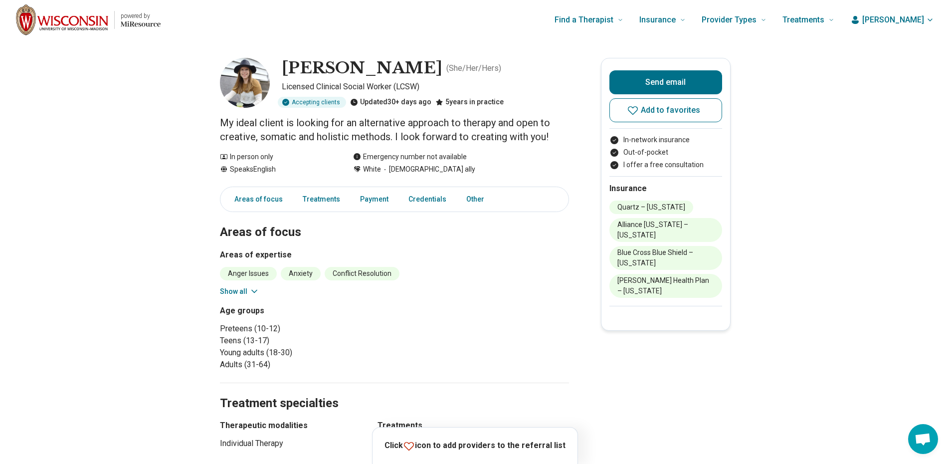
click at [363, 38] on div "Find a Therapist Mental Health Conditions ADHD Anxiety Anorexia Autism Bipolar …" at bounding box center [505, 20] width 658 height 40
click at [147, 176] on main "Lauren Kelly ( She/Her/Hers ) Licensed Clinical Social Worker (LCSW) Accepting …" at bounding box center [475, 449] width 950 height 819
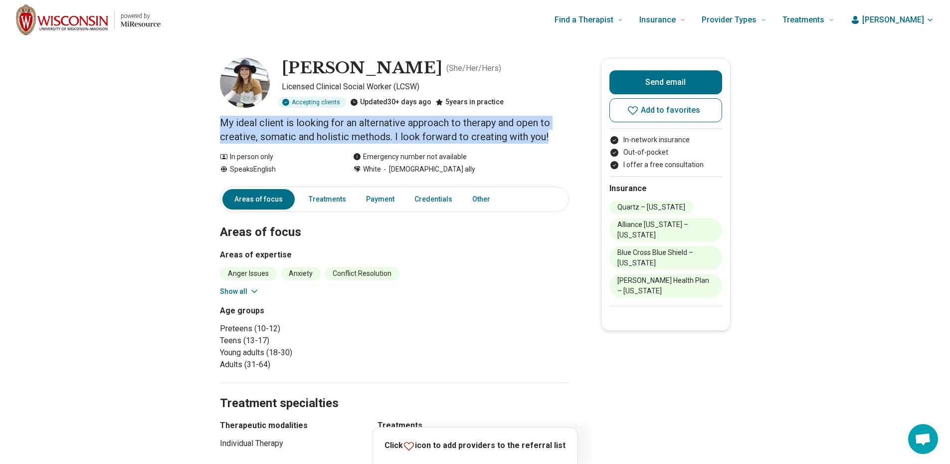
drag, startPoint x: 220, startPoint y: 125, endPoint x: 565, endPoint y: 136, distance: 345.1
click at [565, 136] on main "Lauren Kelly ( She/Her/Hers ) Licensed Clinical Social Worker (LCSW) Accepting …" at bounding box center [475, 449] width 950 height 819
click at [565, 135] on p "My ideal client is looking for an alternative approach to therapy and open to c…" at bounding box center [394, 130] width 349 height 28
click at [369, 143] on p "My ideal client is looking for an alternative approach to therapy and open to c…" at bounding box center [394, 130] width 349 height 28
drag, startPoint x: 221, startPoint y: 122, endPoint x: 553, endPoint y: 134, distance: 332.2
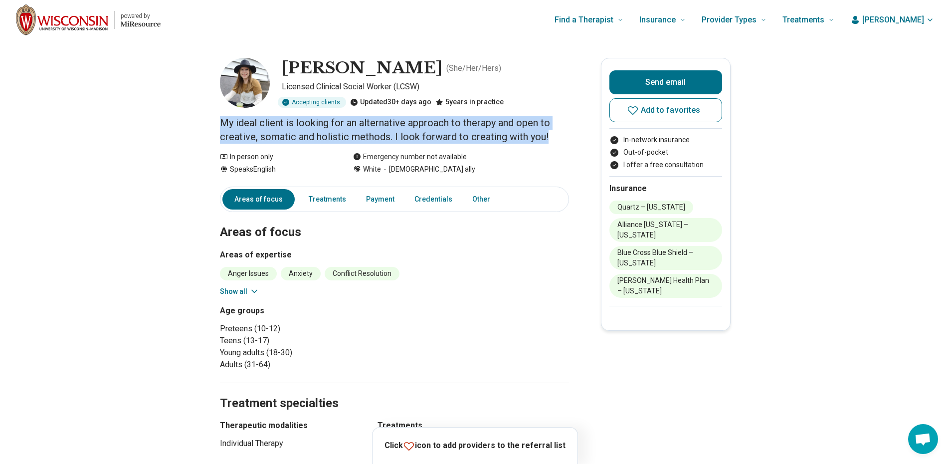
click at [553, 134] on main "Lauren Kelly ( She/Her/Hers ) Licensed Clinical Social Worker (LCSW) Accepting …" at bounding box center [475, 449] width 950 height 819
click at [553, 135] on p "My ideal client is looking for an alternative approach to therapy and open to c…" at bounding box center [394, 130] width 349 height 28
drag, startPoint x: 528, startPoint y: 137, endPoint x: 219, endPoint y: 125, distance: 309.3
click at [219, 125] on main "Lauren Kelly ( She/Her/Hers ) Licensed Clinical Social Worker (LCSW) Accepting …" at bounding box center [475, 449] width 950 height 819
click at [221, 124] on main "Lauren Kelly ( She/Her/Hers ) Licensed Clinical Social Worker (LCSW) Accepting …" at bounding box center [475, 449] width 950 height 819
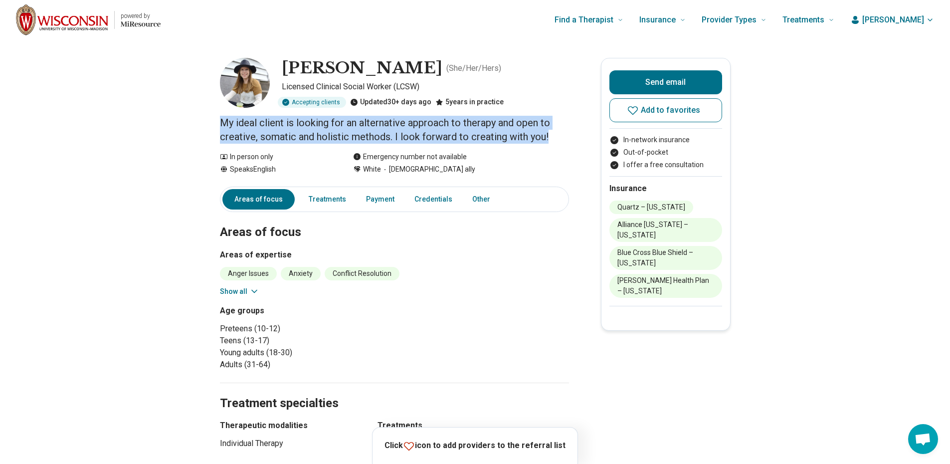
click at [225, 123] on p "My ideal client is looking for an alternative approach to therapy and open to c…" at bounding box center [394, 130] width 349 height 28
click at [230, 127] on p "My ideal client is looking for an alternative approach to therapy and open to c…" at bounding box center [394, 130] width 349 height 28
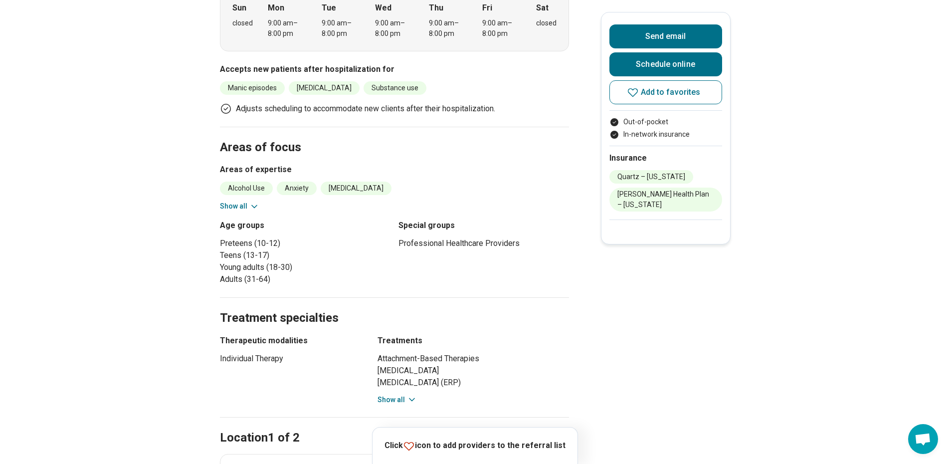
scroll to position [361, 0]
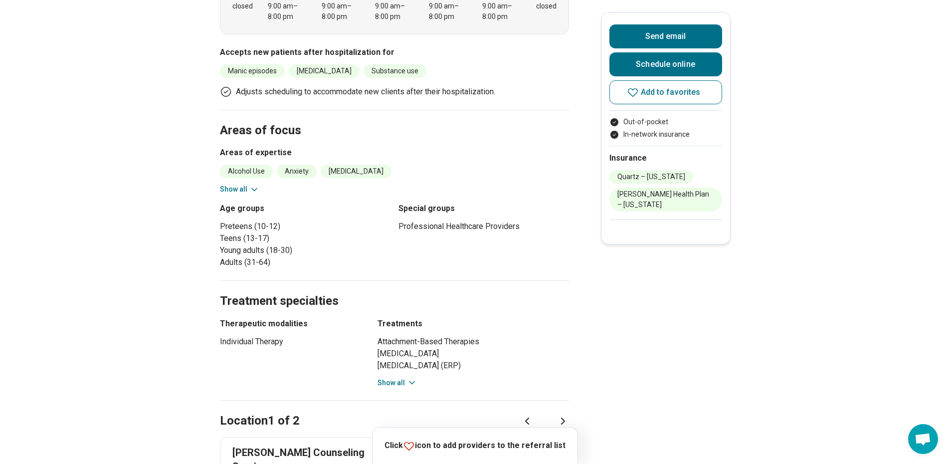
click at [238, 193] on button "Show all" at bounding box center [239, 189] width 39 height 10
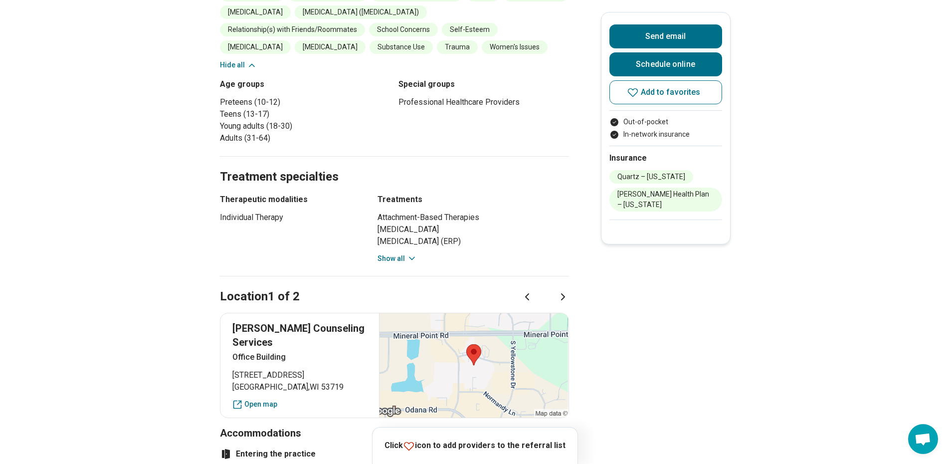
scroll to position [562, 0]
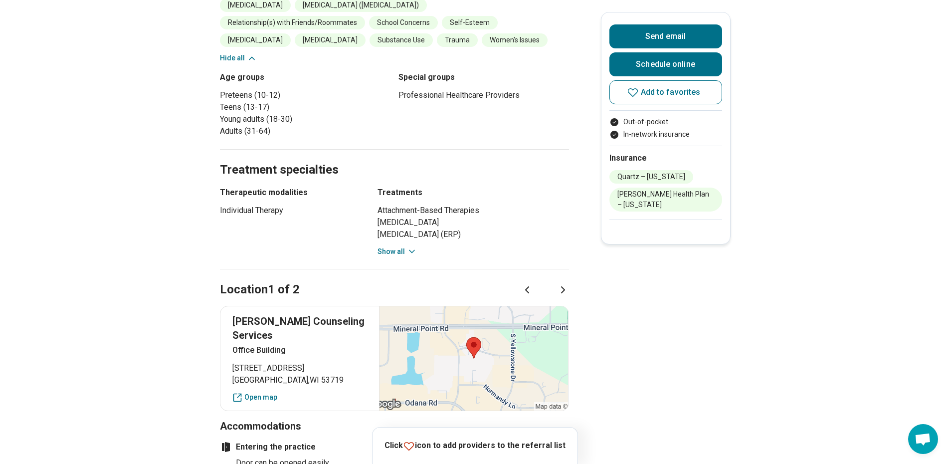
click at [385, 251] on button "Show all" at bounding box center [396, 251] width 39 height 10
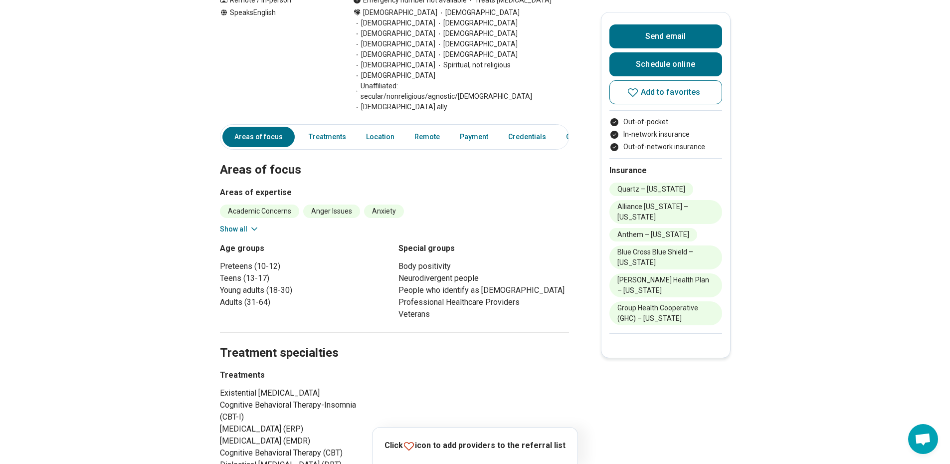
scroll to position [161, 0]
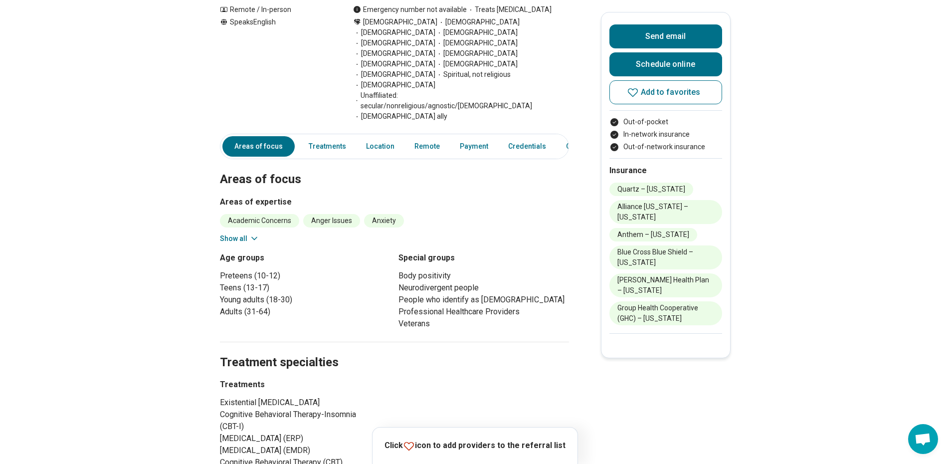
drag, startPoint x: 352, startPoint y: 434, endPoint x: 213, endPoint y: 334, distance: 171.4
click at [418, 341] on section "Treatment specialties Treatments Existential Psychotherapy Cognitive Behavioral…" at bounding box center [394, 416] width 349 height 151
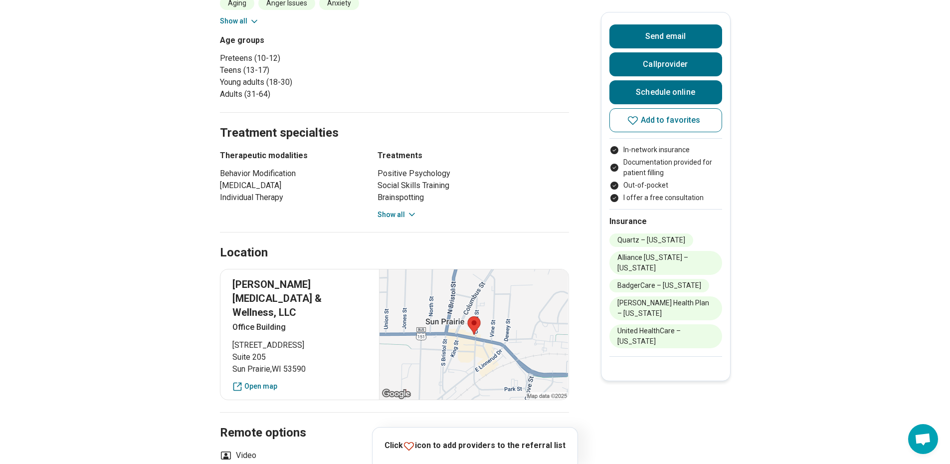
scroll to position [454, 0]
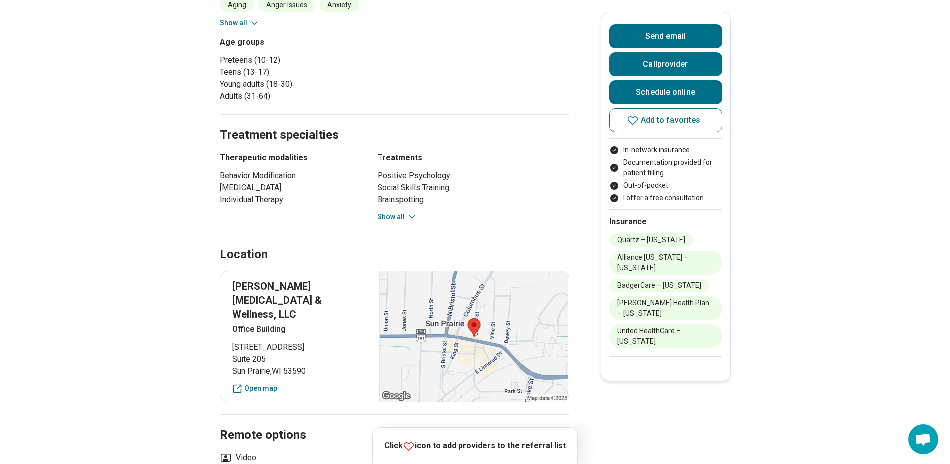
click at [407, 218] on button "Show all" at bounding box center [396, 216] width 39 height 10
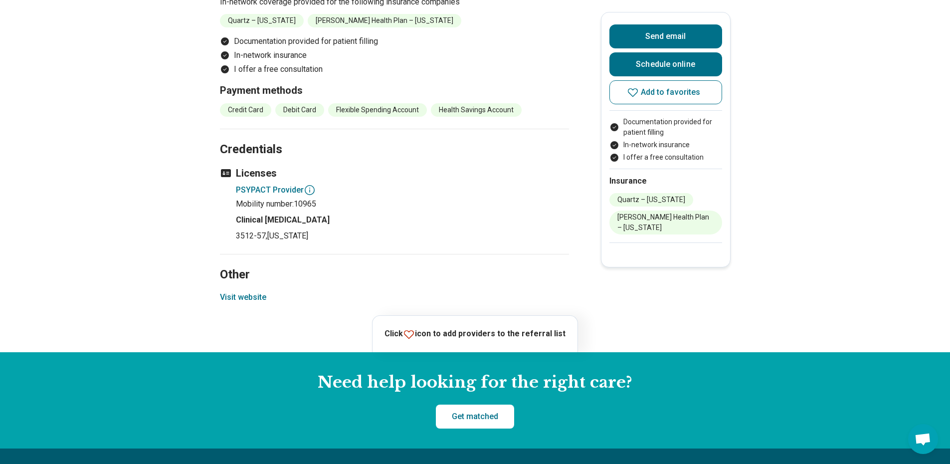
scroll to position [838, 0]
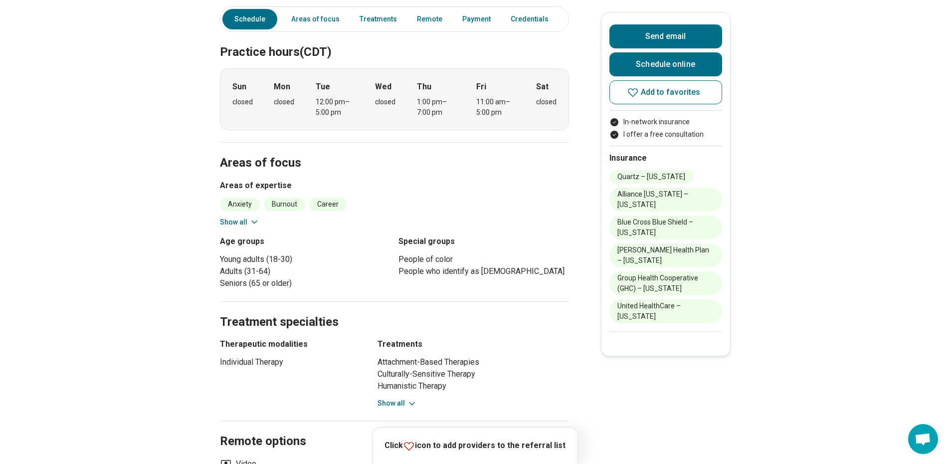
scroll to position [367, 0]
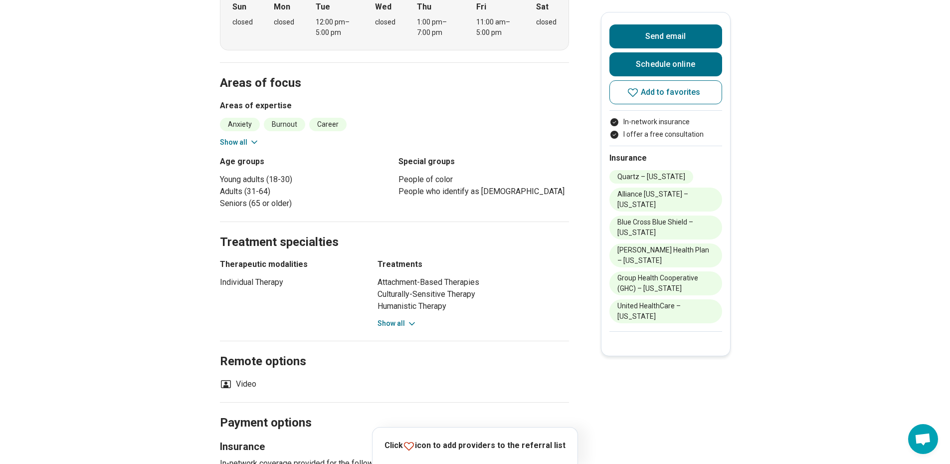
click at [406, 318] on button "Show all" at bounding box center [396, 323] width 39 height 10
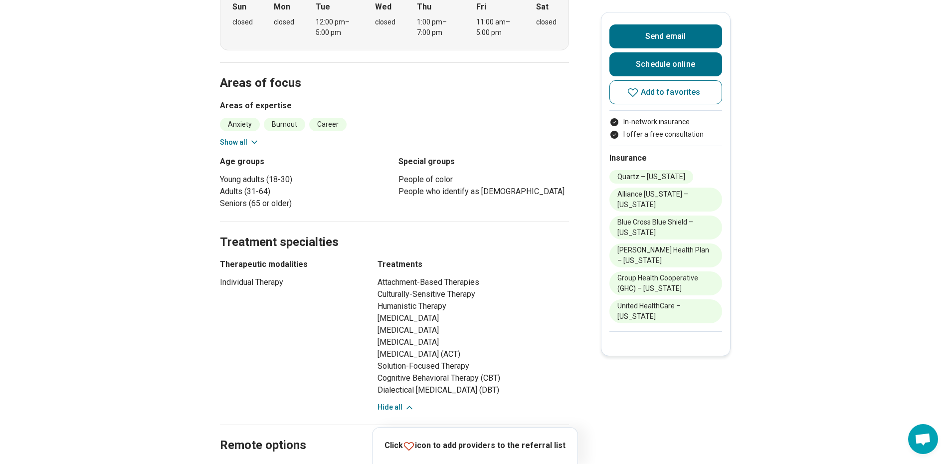
drag, startPoint x: 512, startPoint y: 372, endPoint x: 377, endPoint y: 256, distance: 177.8
click at [377, 258] on div "Therapeutic modalities Individual Therapy Treatments Attachment-Based Therapies…" at bounding box center [394, 335] width 349 height 154
click at [475, 360] on li "Solution-Focused Therapy" at bounding box center [472, 366] width 191 height 12
drag, startPoint x: 517, startPoint y: 364, endPoint x: 381, endPoint y: 239, distance: 184.5
click at [381, 258] on div "Treatments Attachment-Based Therapies Culturally-Sensitive Therapy Humanistic T…" at bounding box center [472, 335] width 191 height 154
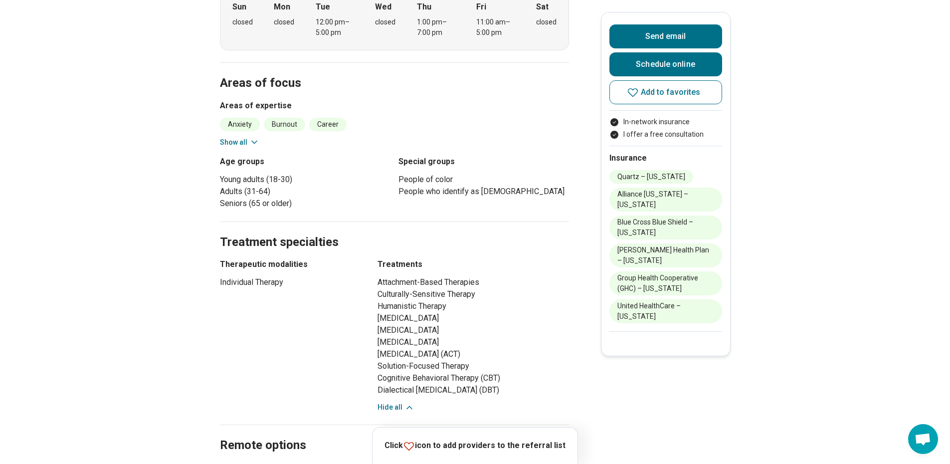
click at [437, 324] on li "[MEDICAL_DATA]" at bounding box center [472, 330] width 191 height 12
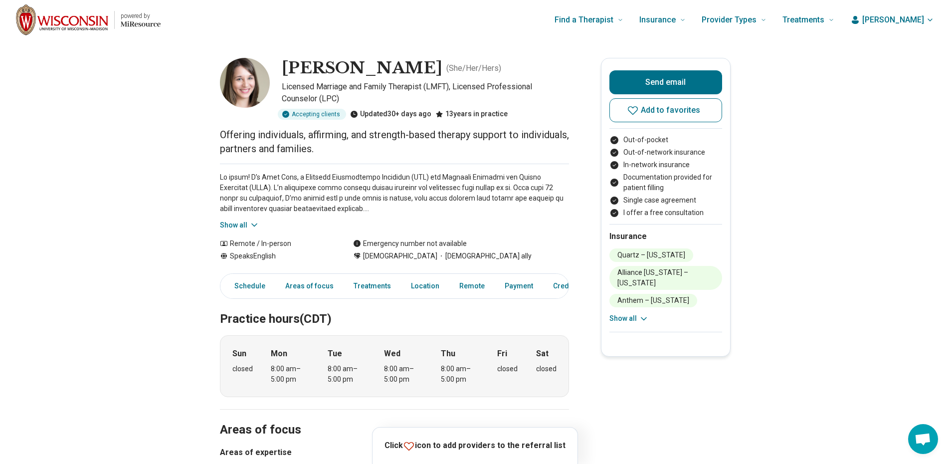
scroll to position [0, 7]
drag, startPoint x: 949, startPoint y: 109, endPoint x: 954, endPoint y: 161, distance: 52.0
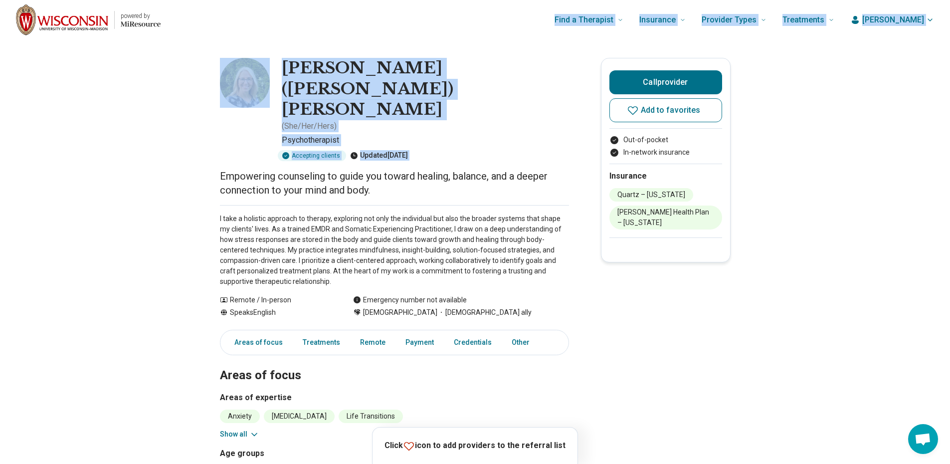
drag, startPoint x: 234, startPoint y: 34, endPoint x: 190, endPoint y: 136, distance: 110.8
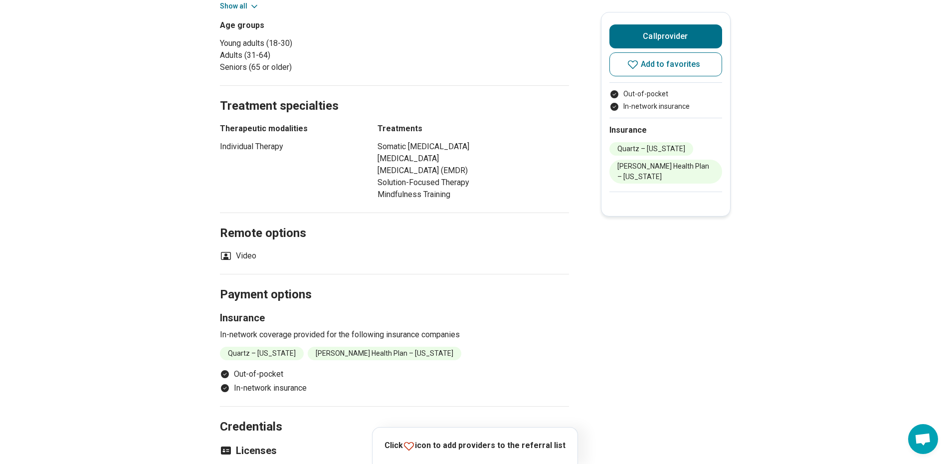
scroll to position [412, 0]
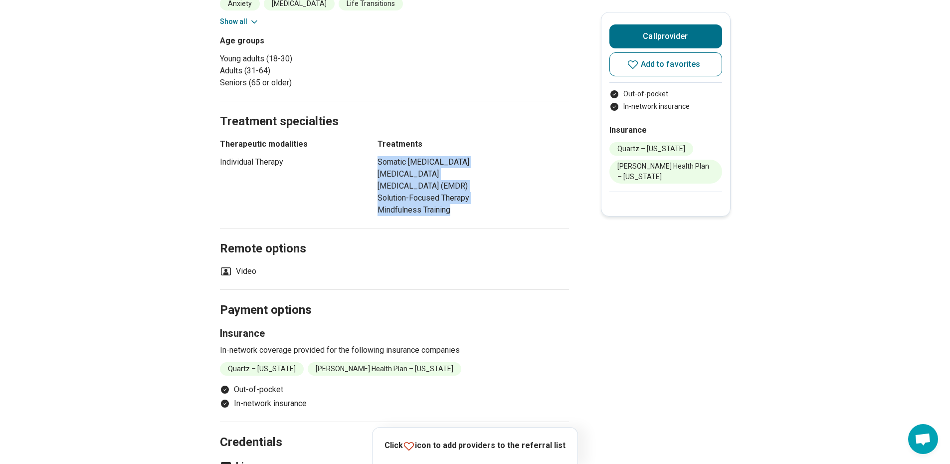
drag, startPoint x: 468, startPoint y: 179, endPoint x: 389, endPoint y: 127, distance: 94.7
click at [383, 156] on ul "Somatic Psychotherapy Family Systems Therapy Eye Movement Desensitization and R…" at bounding box center [472, 186] width 191 height 60
click at [408, 192] on li "Solution-Focused Therapy" at bounding box center [472, 198] width 191 height 12
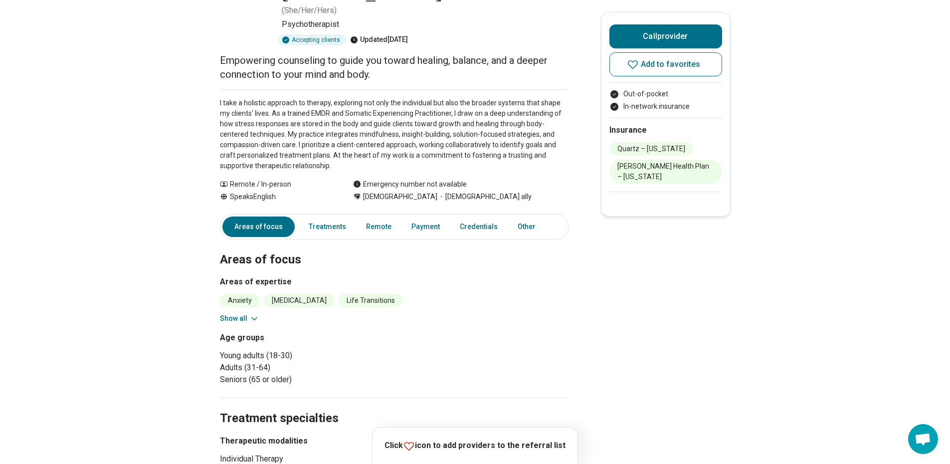
scroll to position [0, 7]
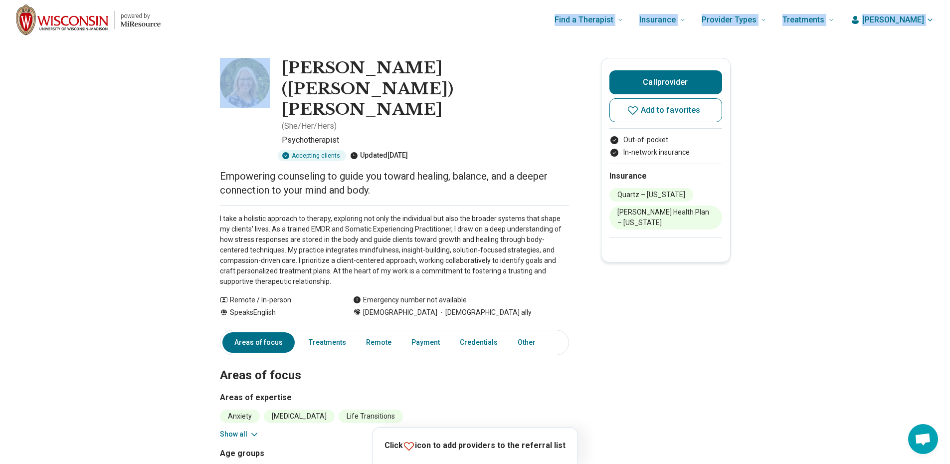
drag, startPoint x: 141, startPoint y: 70, endPoint x: 236, endPoint y: 3, distance: 116.3
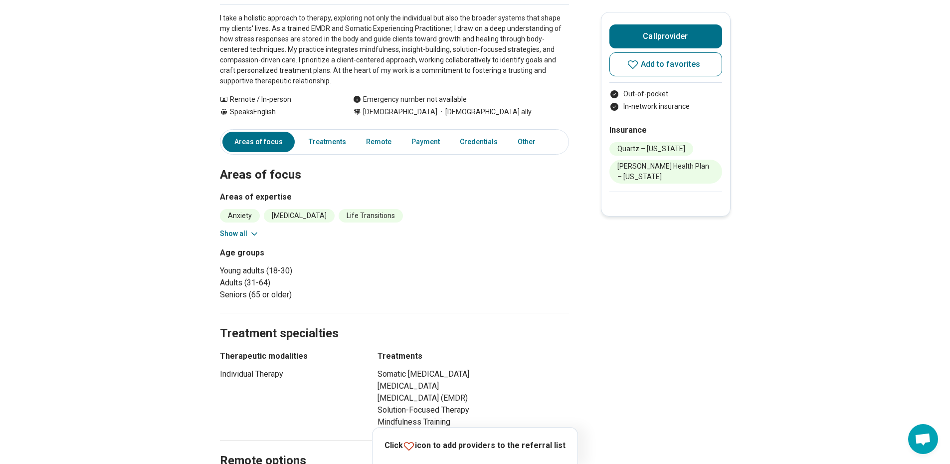
scroll to position [204, 7]
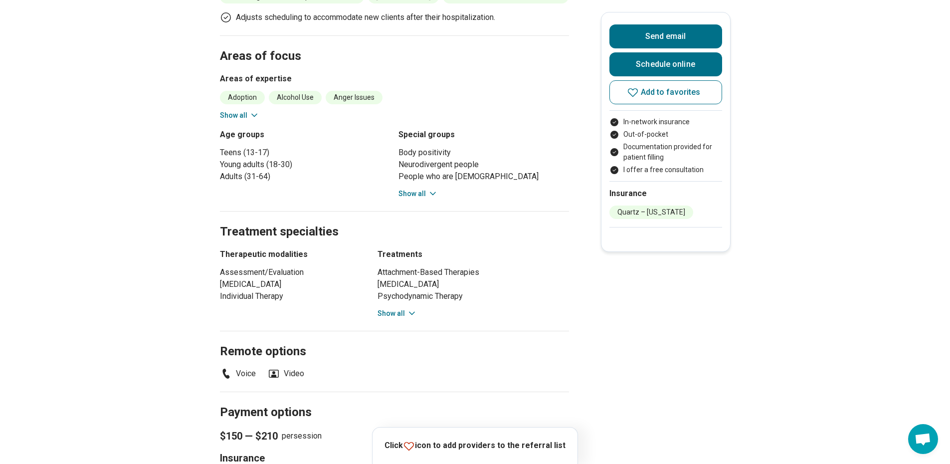
scroll to position [499, 0]
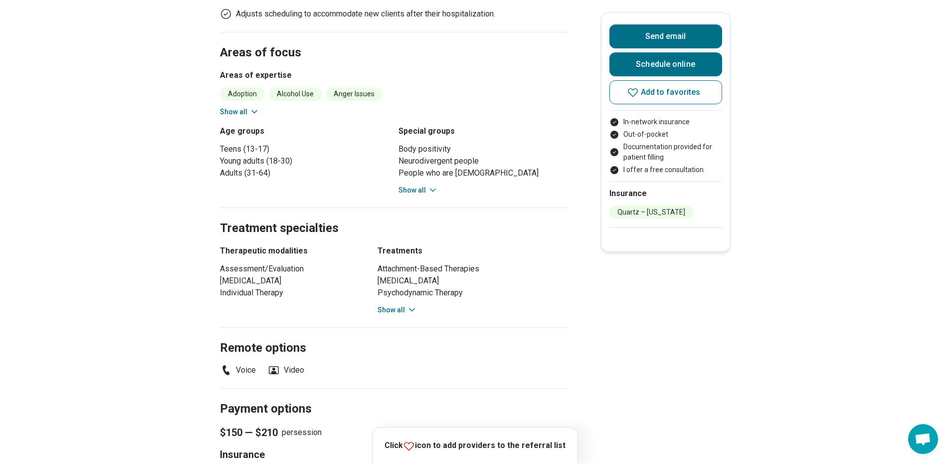
click at [383, 305] on button "Show all" at bounding box center [396, 310] width 39 height 10
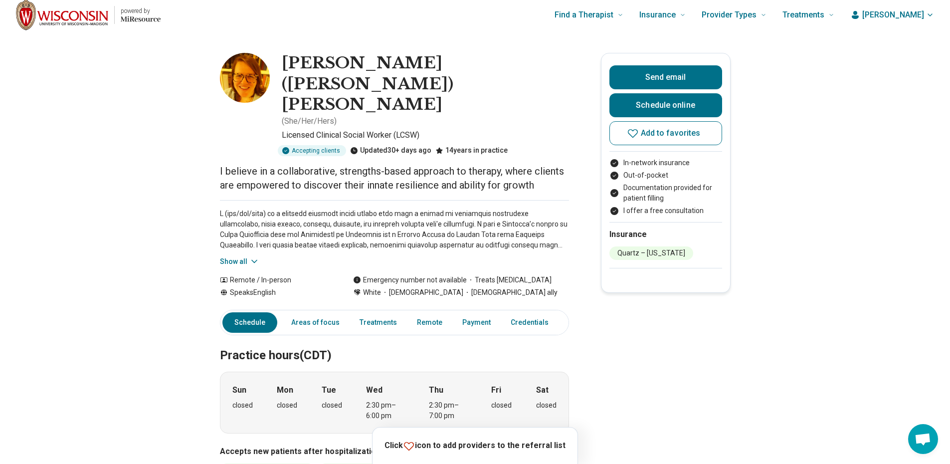
scroll to position [0, 0]
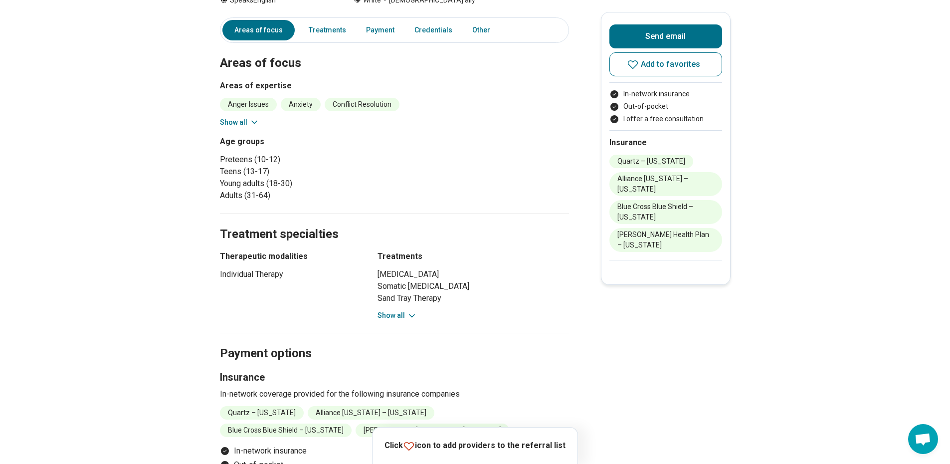
scroll to position [189, 0]
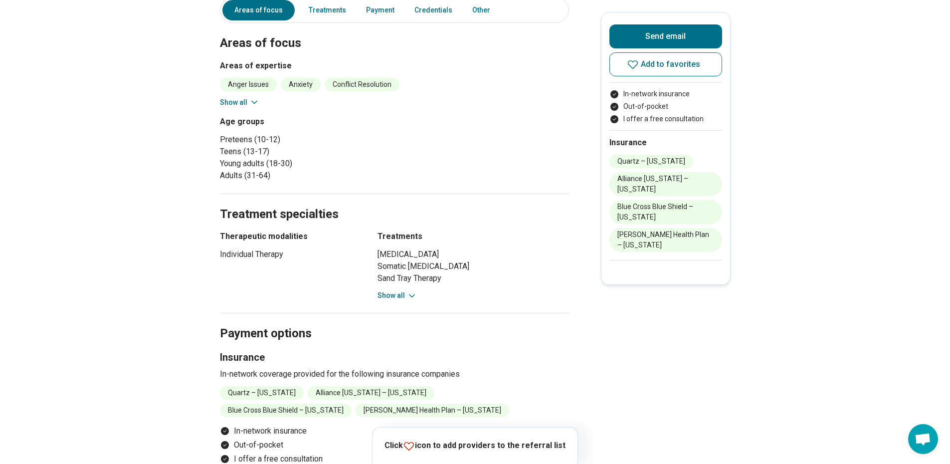
click at [390, 294] on button "Show all" at bounding box center [396, 295] width 39 height 10
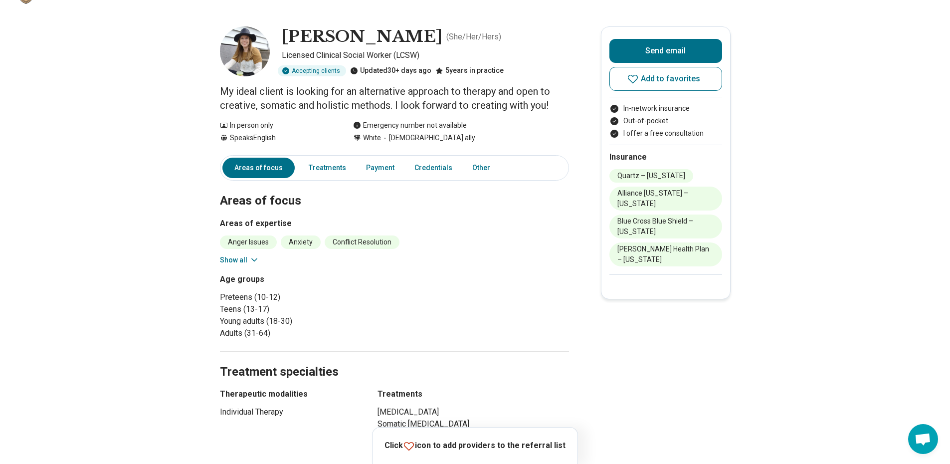
scroll to position [0, 0]
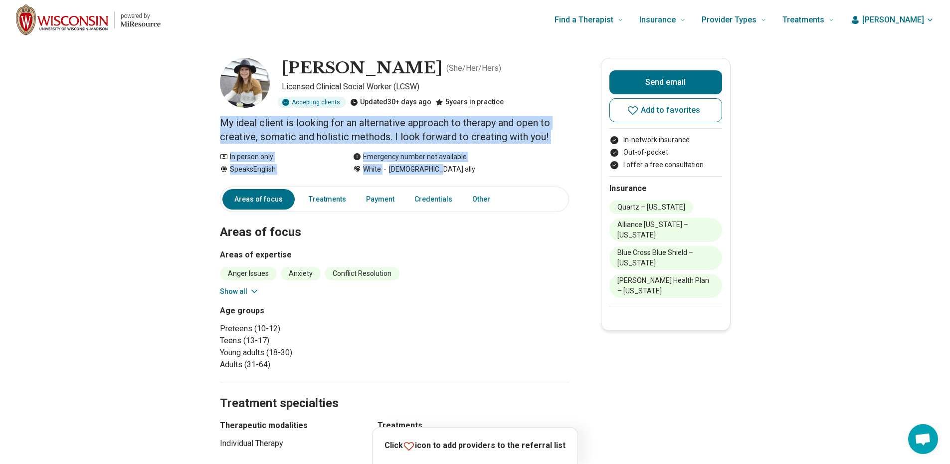
drag, startPoint x: 207, startPoint y: 122, endPoint x: 497, endPoint y: 175, distance: 294.5
drag, startPoint x: 537, startPoint y: 172, endPoint x: 207, endPoint y: 125, distance: 333.3
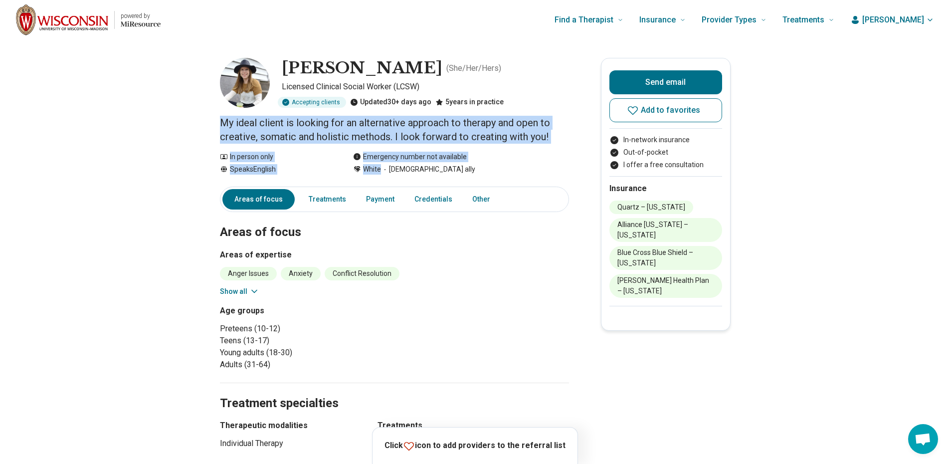
drag, startPoint x: 213, startPoint y: 123, endPoint x: 478, endPoint y: 178, distance: 270.3
drag, startPoint x: 477, startPoint y: 177, endPoint x: 201, endPoint y: 125, distance: 280.6
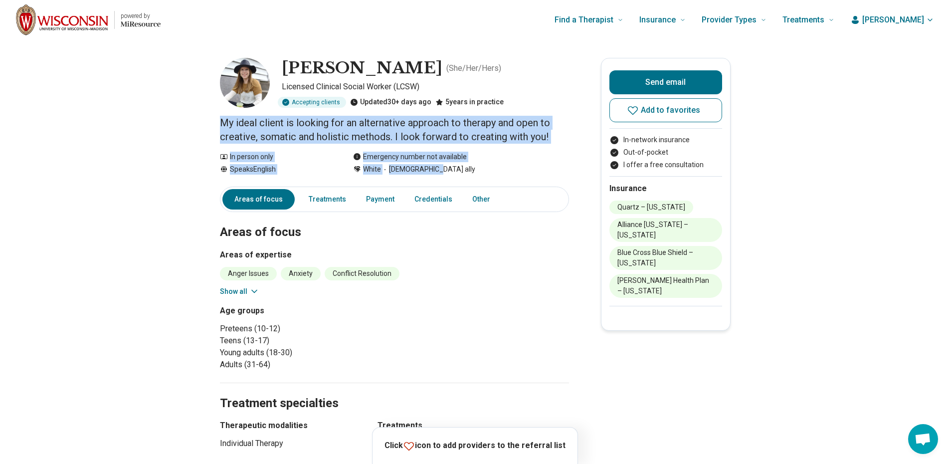
drag, startPoint x: 218, startPoint y: 123, endPoint x: 480, endPoint y: 180, distance: 267.4
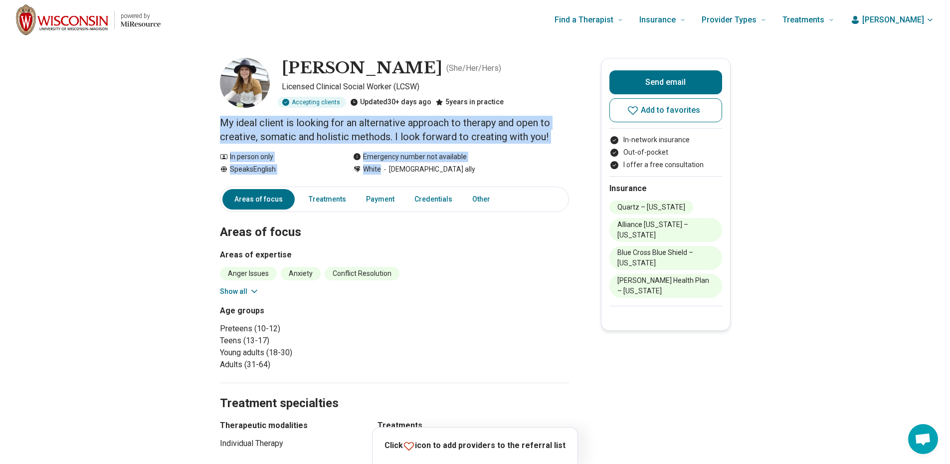
drag, startPoint x: 545, startPoint y: 170, endPoint x: 224, endPoint y: 128, distance: 324.4
click at [224, 128] on p "My ideal client is looking for an alternative approach to therapy and open to c…" at bounding box center [394, 130] width 349 height 28
drag, startPoint x: 221, startPoint y: 124, endPoint x: 482, endPoint y: 175, distance: 265.7
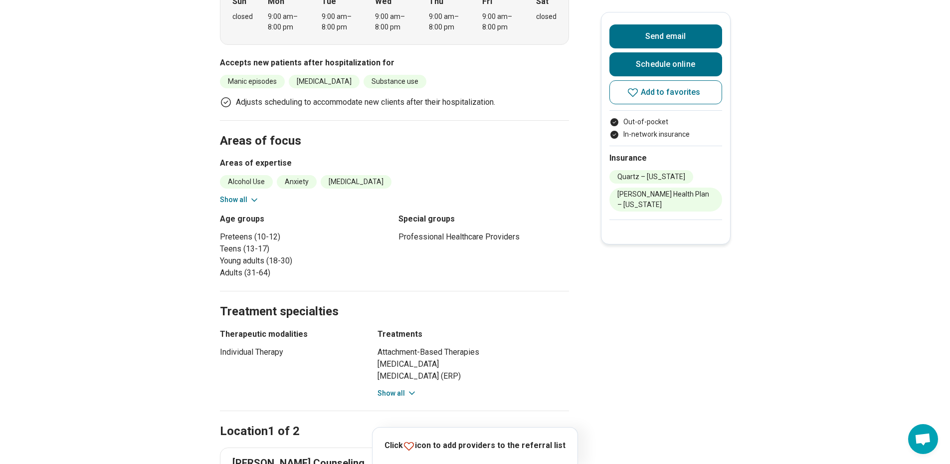
scroll to position [439, 0]
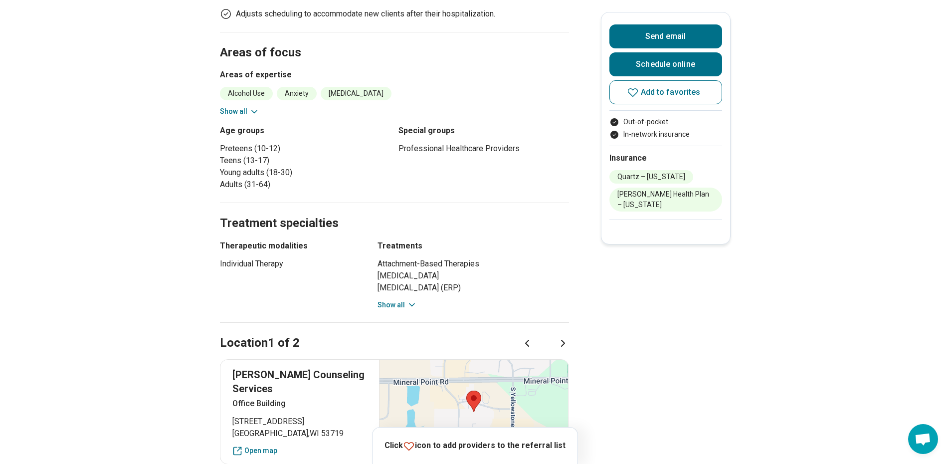
click at [403, 304] on button "Show all" at bounding box center [396, 305] width 39 height 10
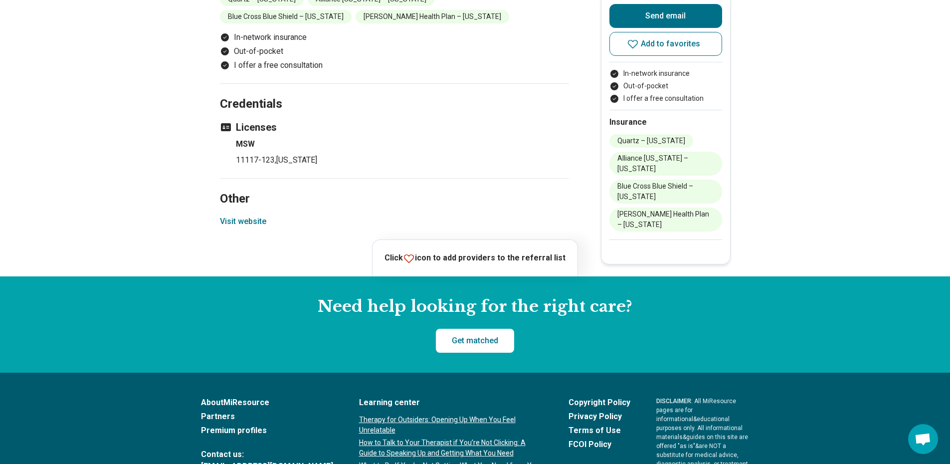
scroll to position [709, 0]
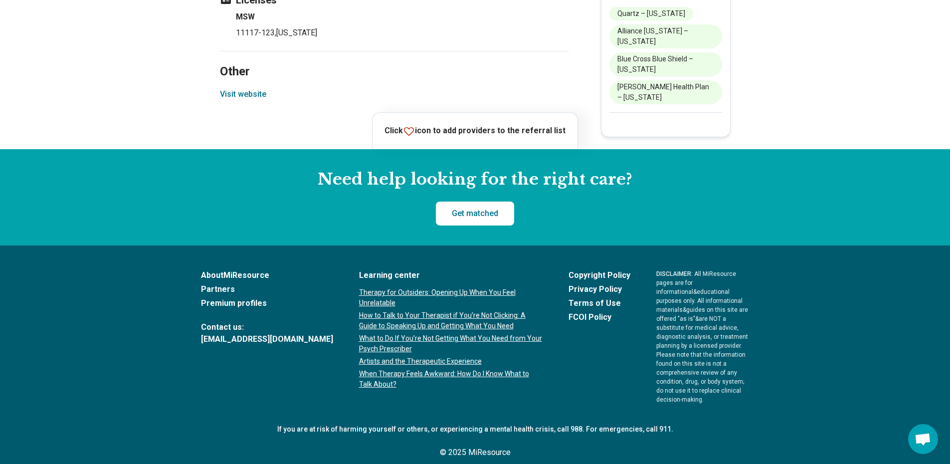
click at [247, 96] on button "Visit website" at bounding box center [243, 94] width 46 height 12
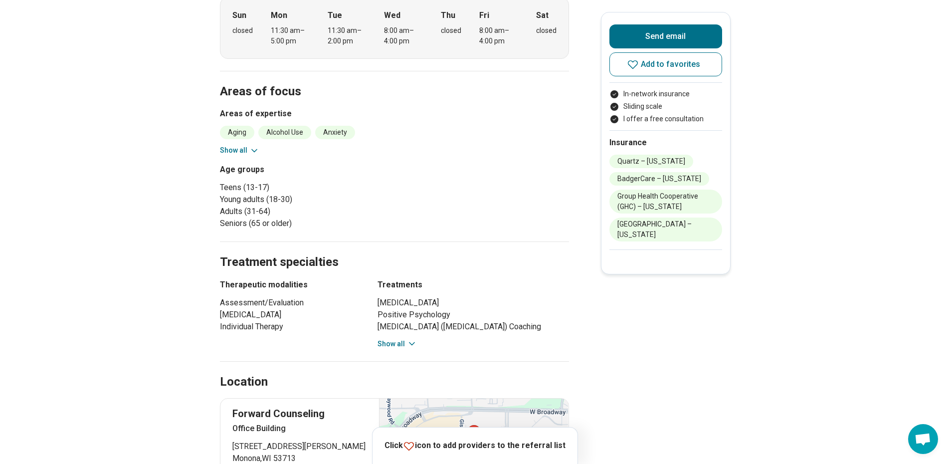
scroll to position [307, 0]
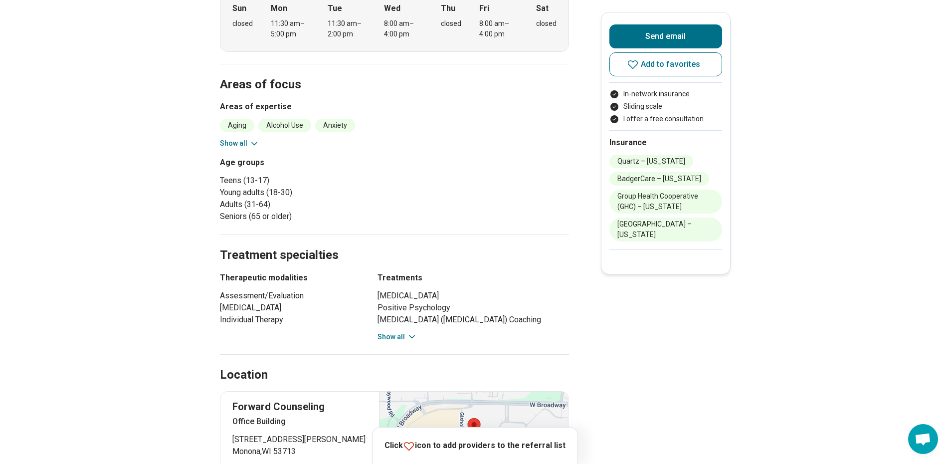
click at [395, 342] on button "Show all" at bounding box center [396, 337] width 39 height 10
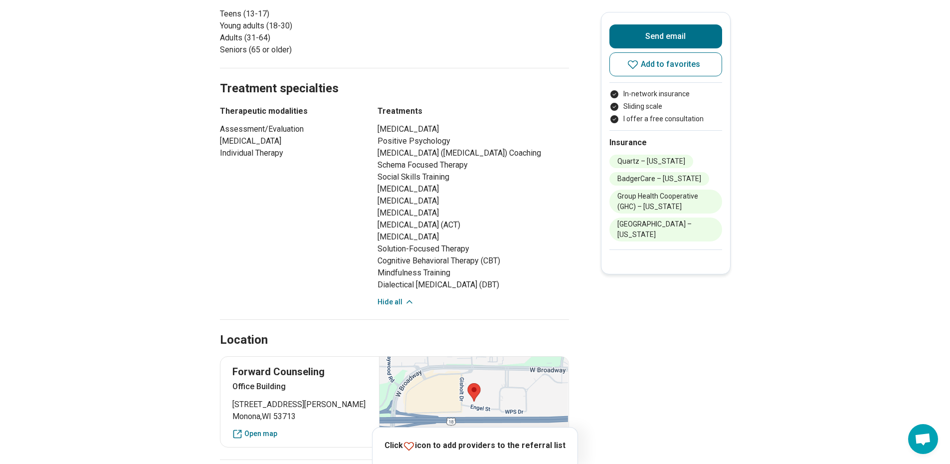
scroll to position [469, 0]
